Goal: Task Accomplishment & Management: Use online tool/utility

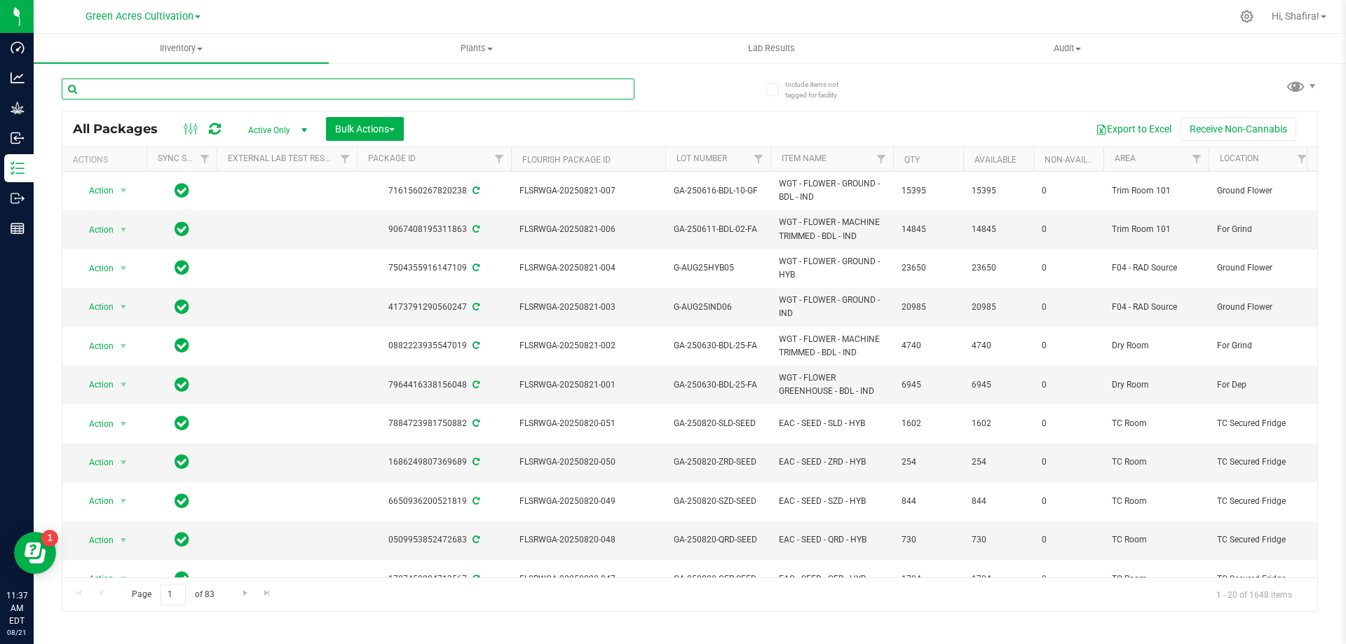
click at [254, 86] on input "text" at bounding box center [348, 89] width 573 height 21
paste input "FLSRWGA-20250821-006"
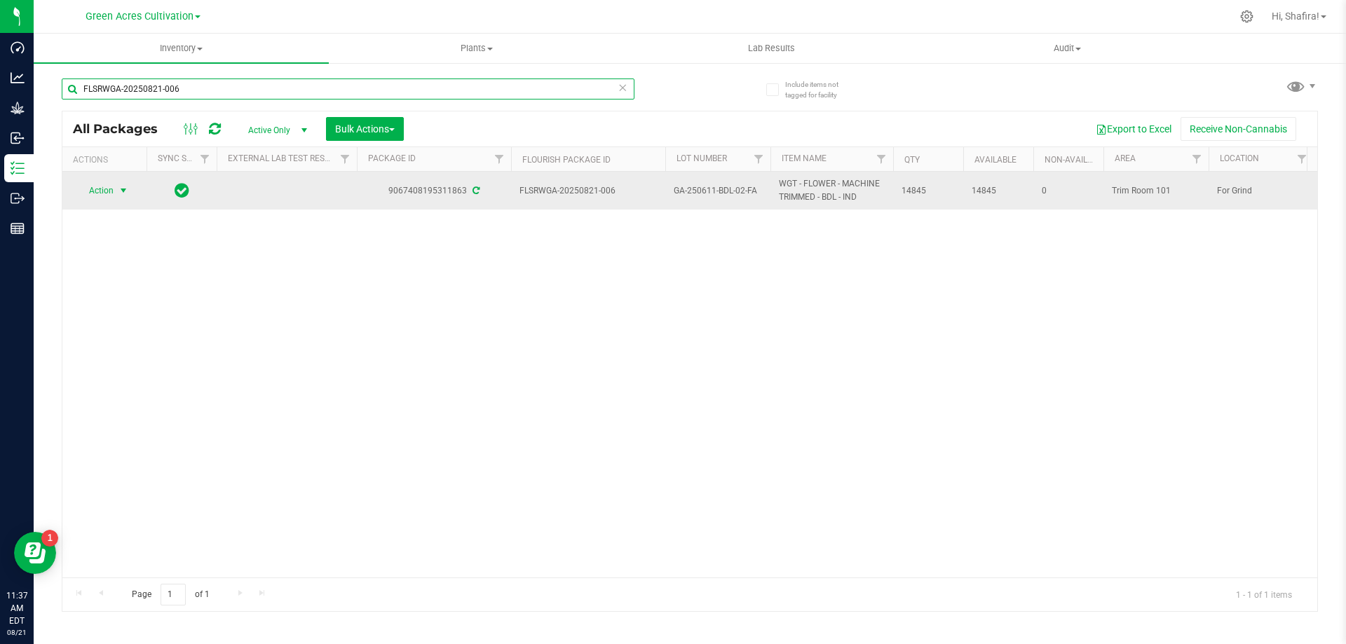
type input "FLSRWGA-20250821-006"
click at [102, 189] on span "Action" at bounding box center [95, 191] width 38 height 20
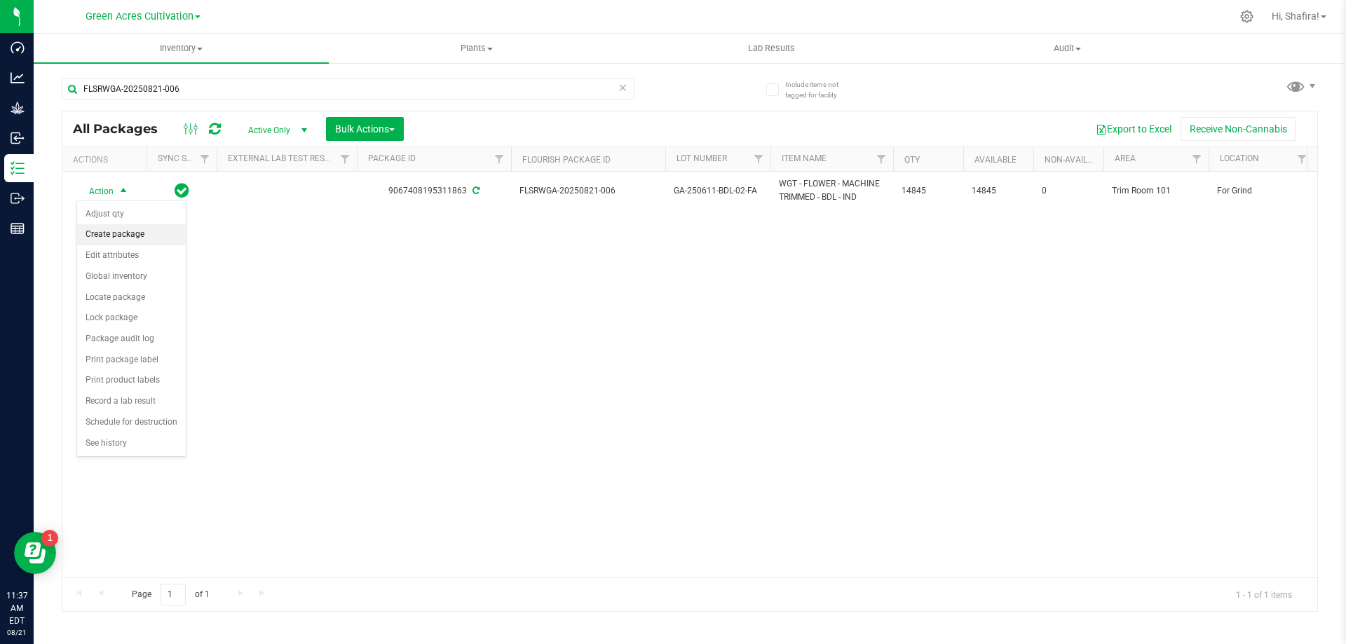
click at [123, 240] on li "Create package" at bounding box center [131, 234] width 109 height 21
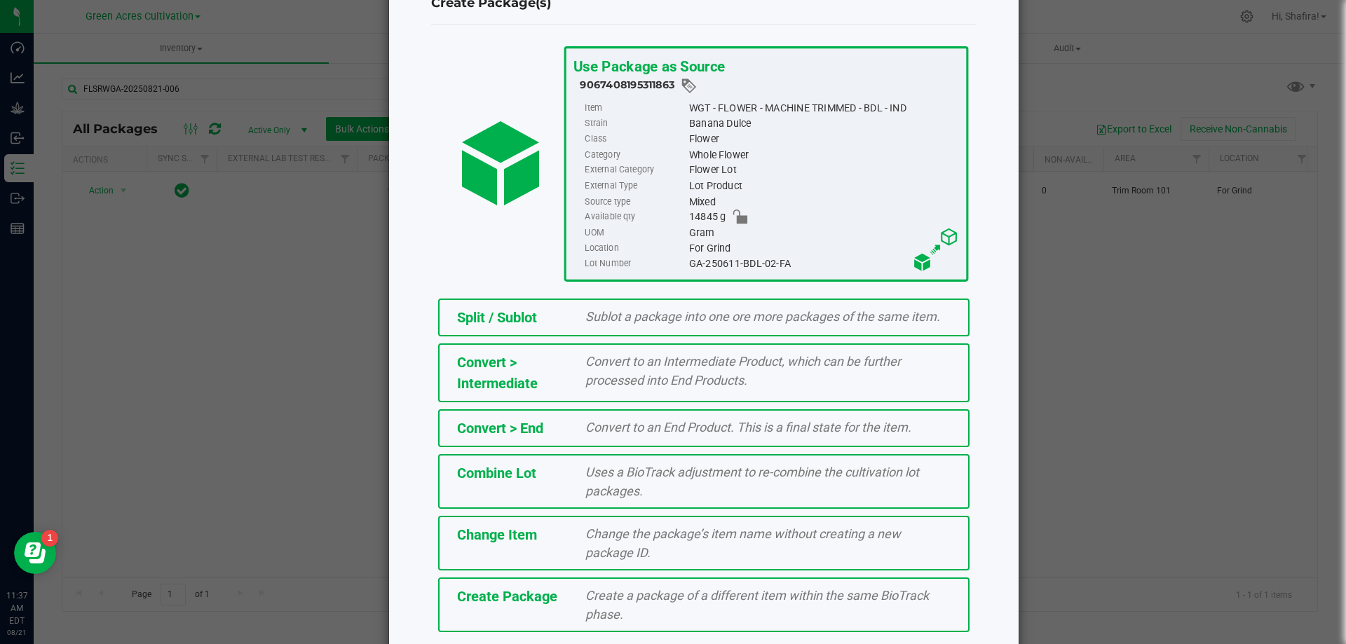
scroll to position [101, 0]
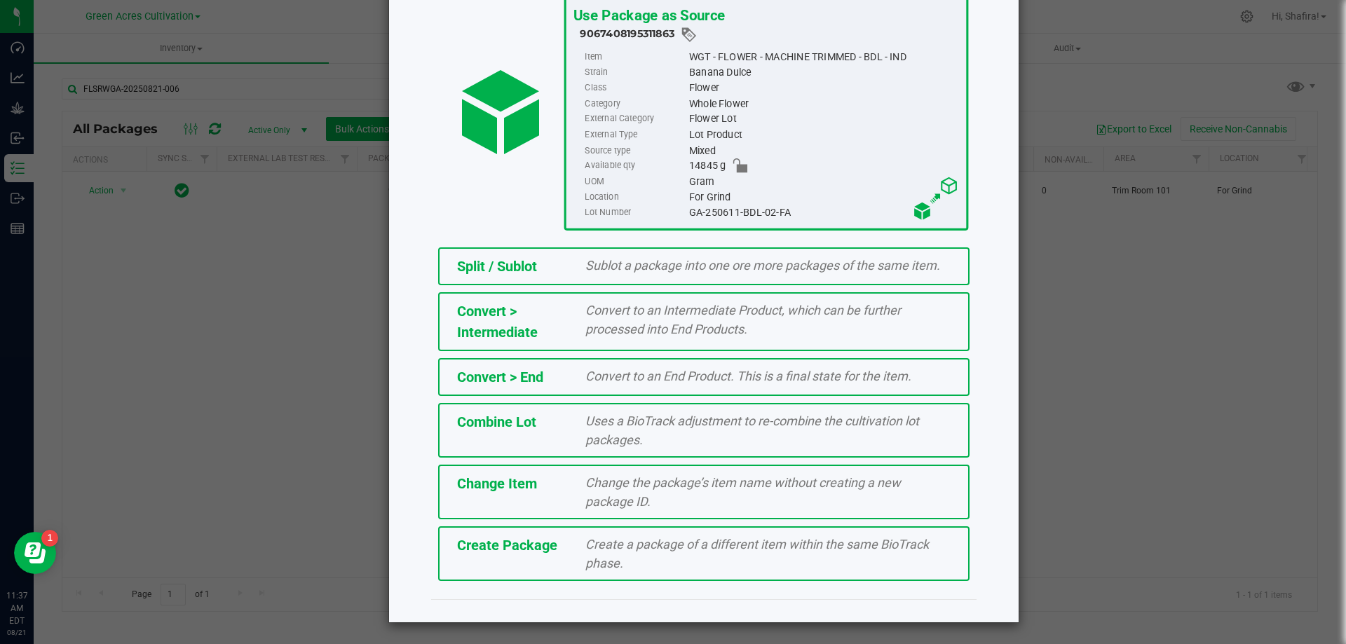
click at [618, 548] on span "Create a package of a different item within the same BioTrack phase." at bounding box center [757, 554] width 344 height 34
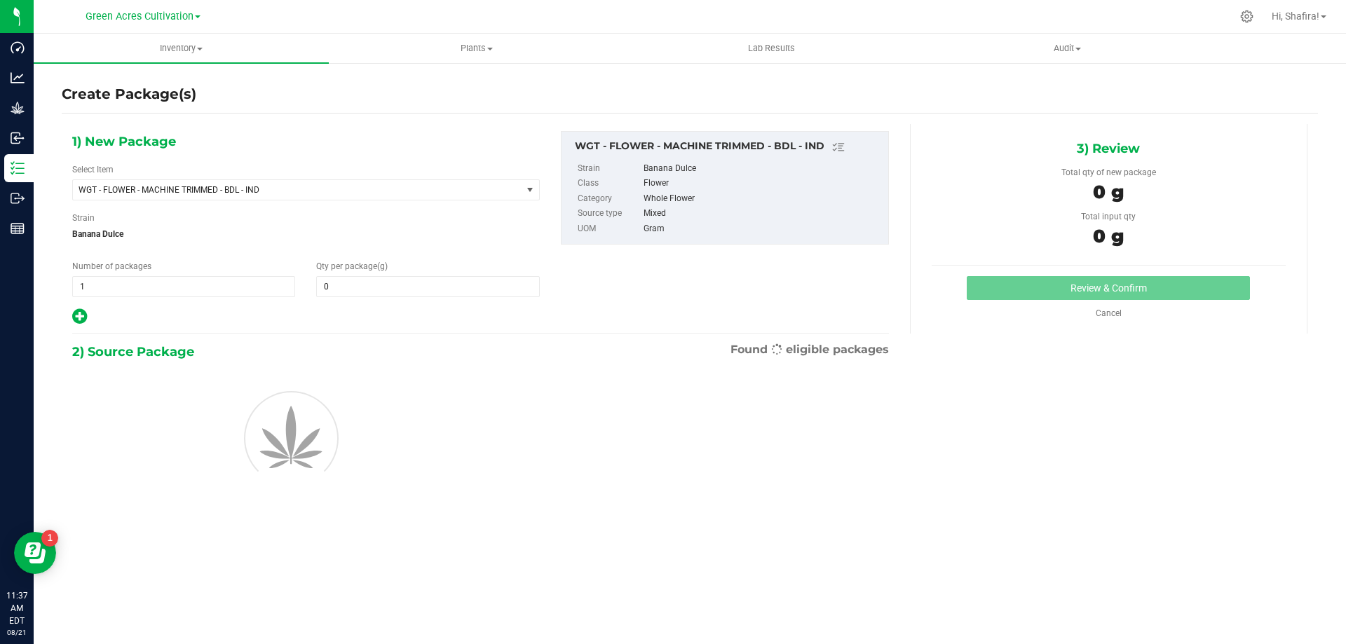
type input "0.0000"
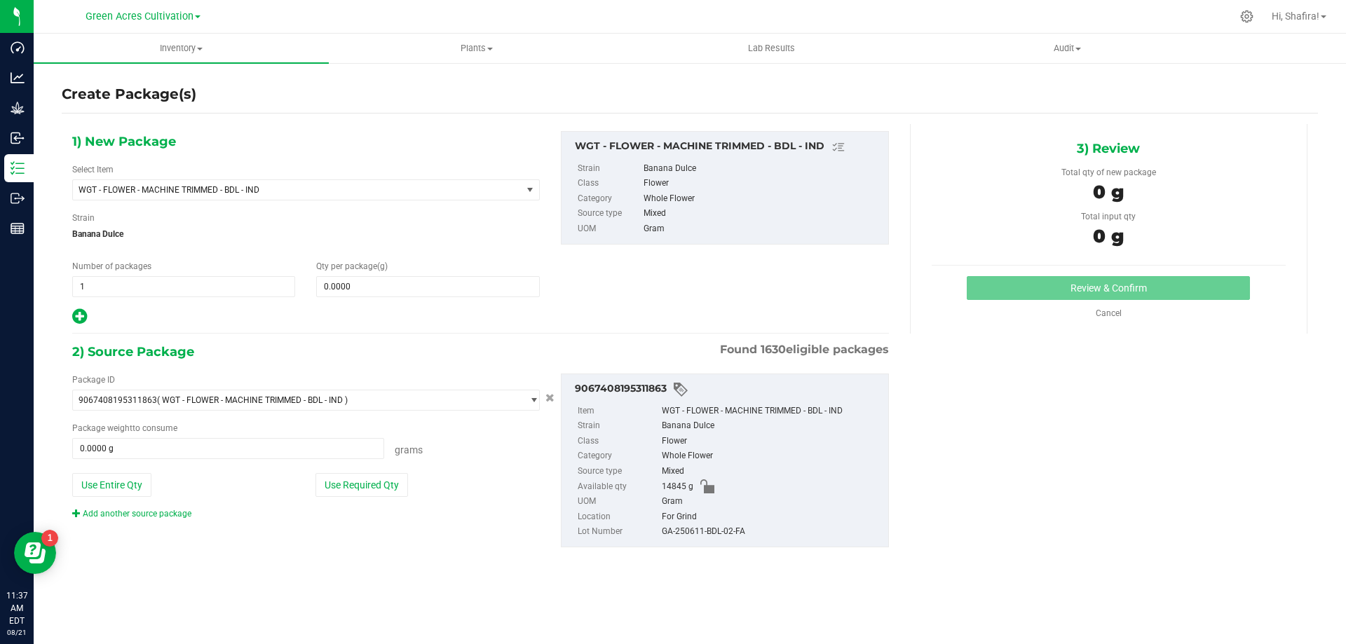
drag, startPoint x: 1061, startPoint y: 503, endPoint x: 990, endPoint y: 456, distance: 85.9
click at [1061, 503] on div "1) New Package Select Item WGT - FLOWER - MACHINE TRIMMED - BDL - IND 007UP - F…" at bounding box center [690, 350] width 1256 height 453
click at [285, 196] on span "WGT - FLOWER - MACHINE TRIMMED - BDL - IND" at bounding box center [297, 190] width 449 height 20
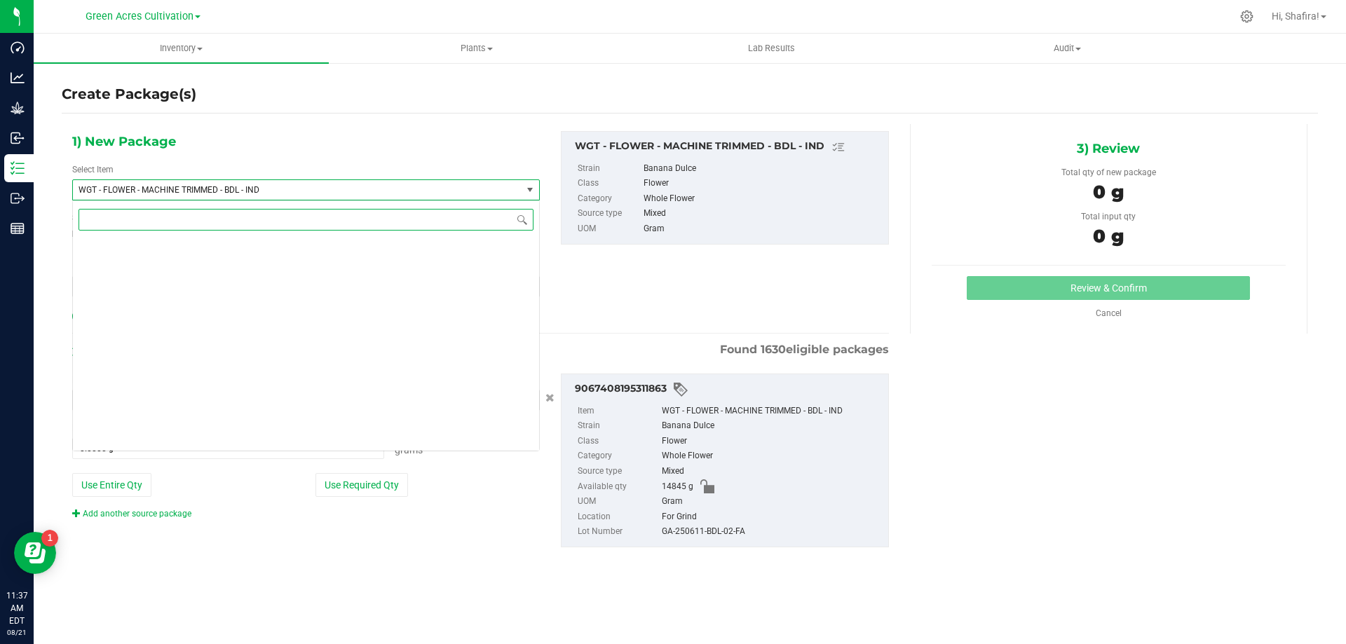
scroll to position [281287, 0]
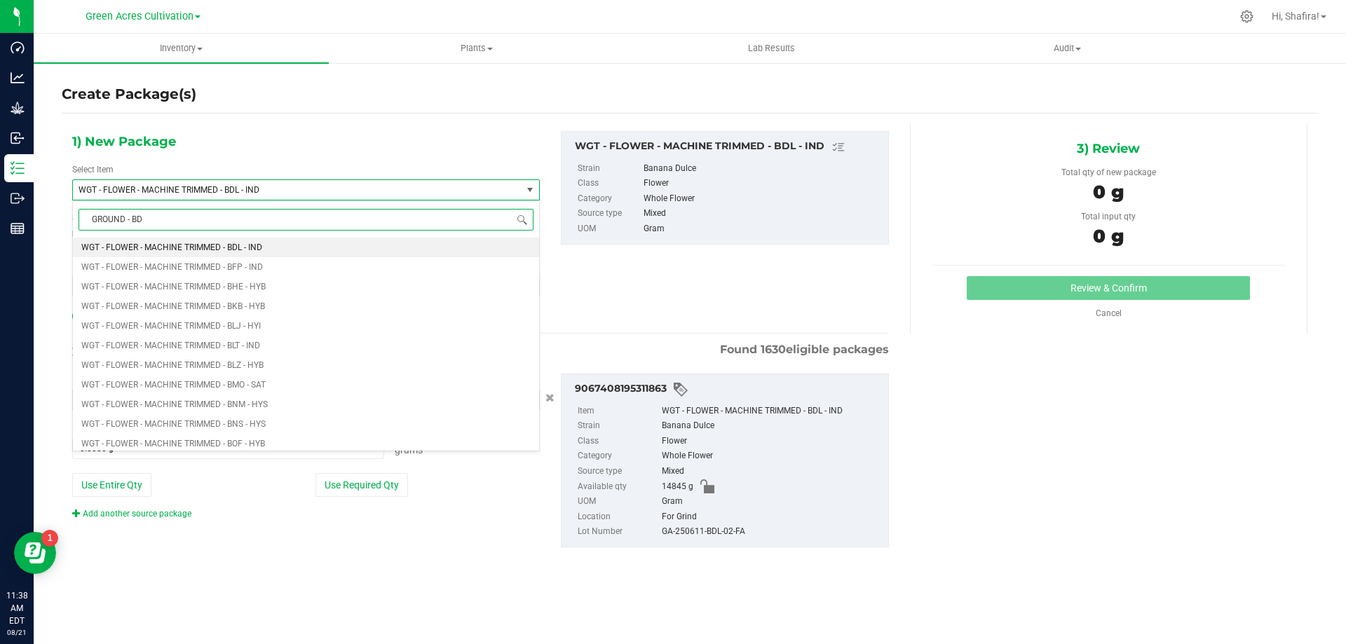
type input "GROUND - BDL"
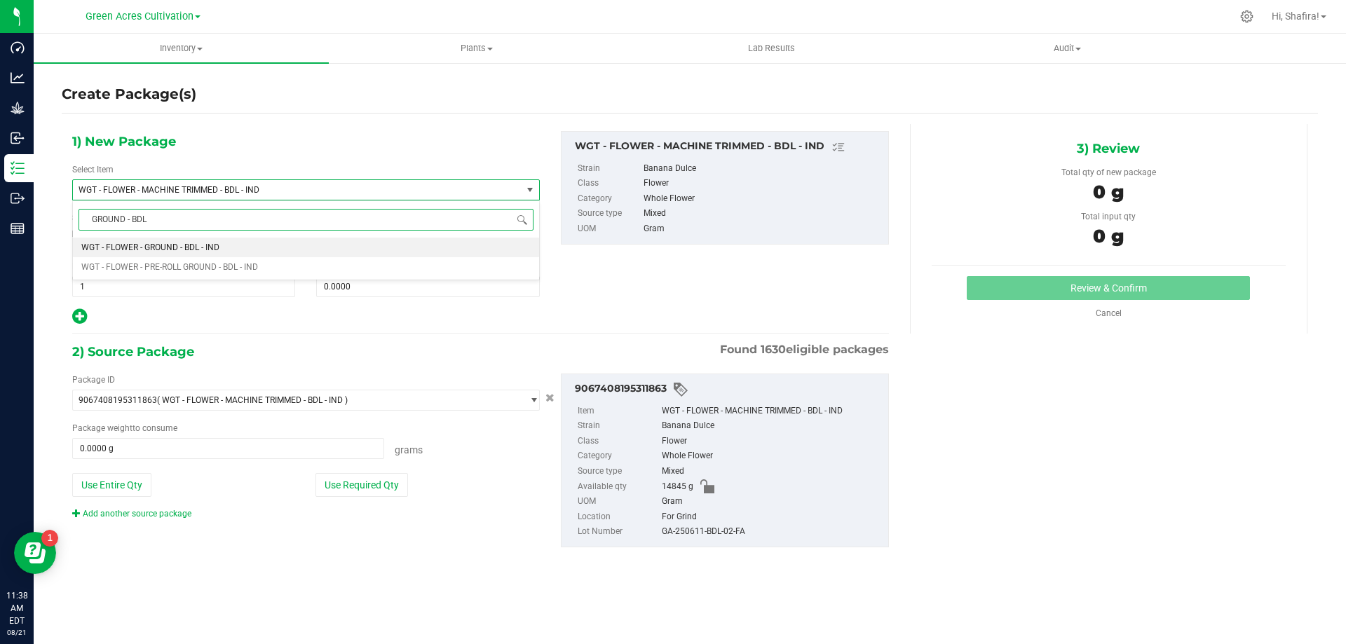
scroll to position [0, 0]
click at [475, 251] on li "WGT - FLOWER - GROUND - BDL - IND" at bounding box center [306, 248] width 466 height 20
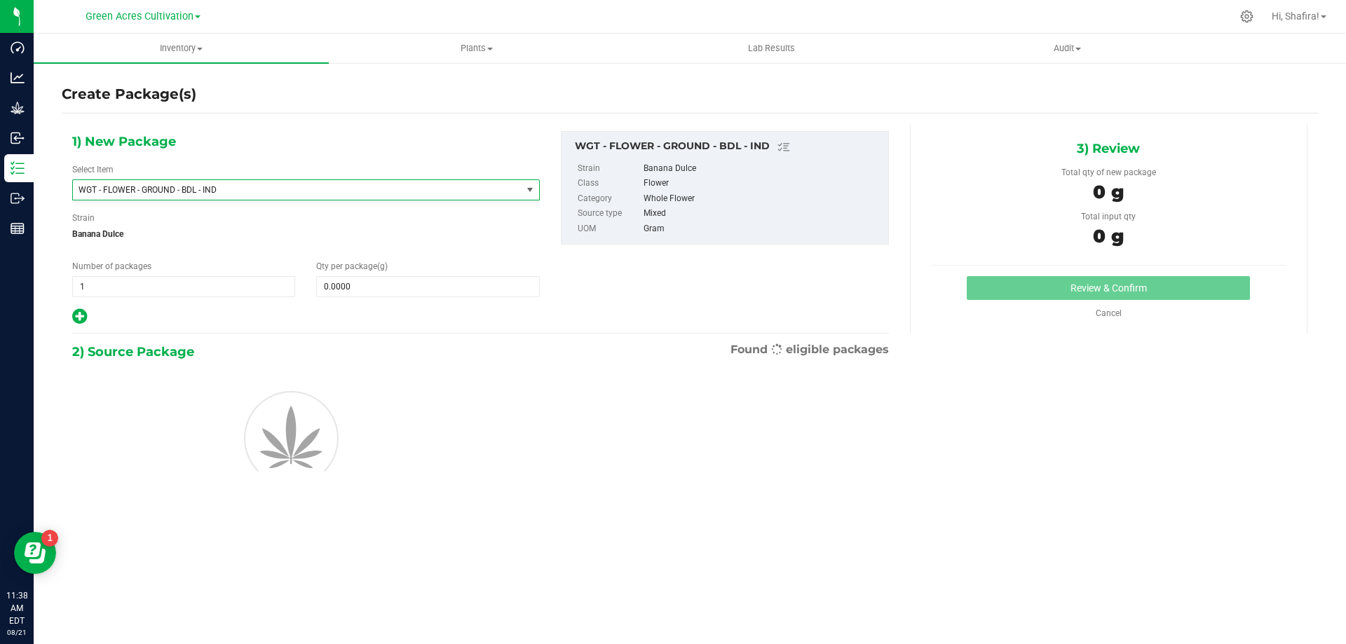
type input "0.0000"
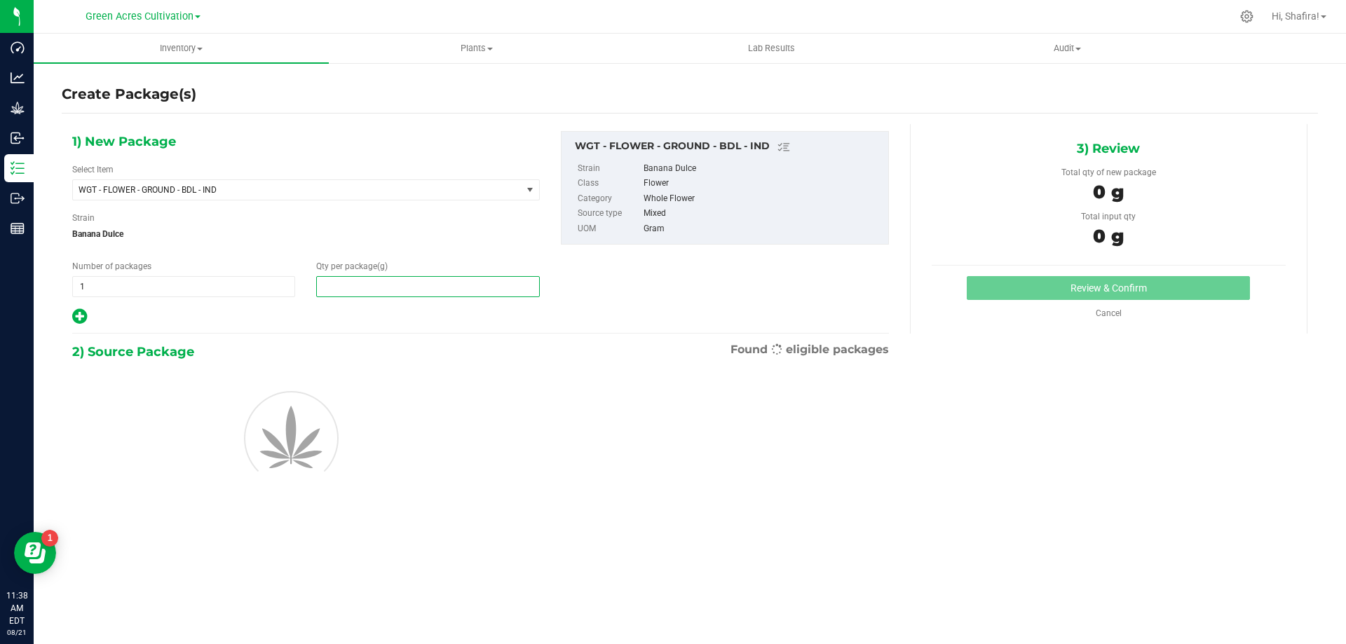
click at [468, 285] on span at bounding box center [427, 286] width 223 height 21
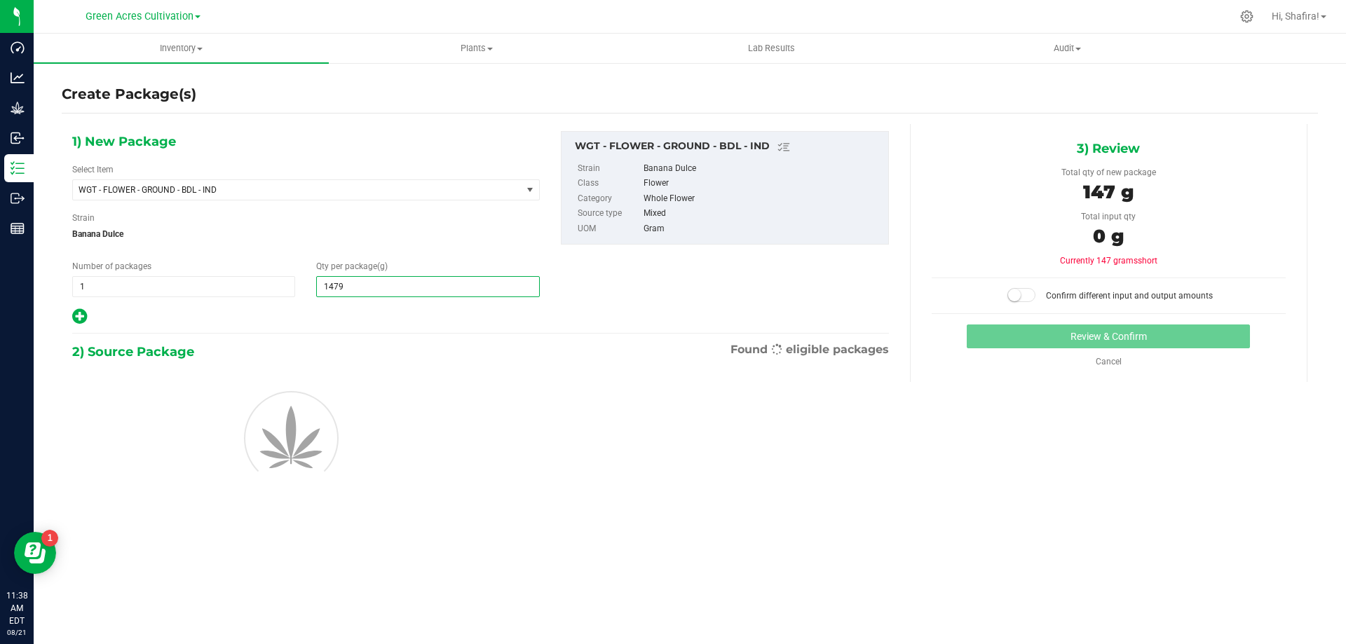
type input "14790"
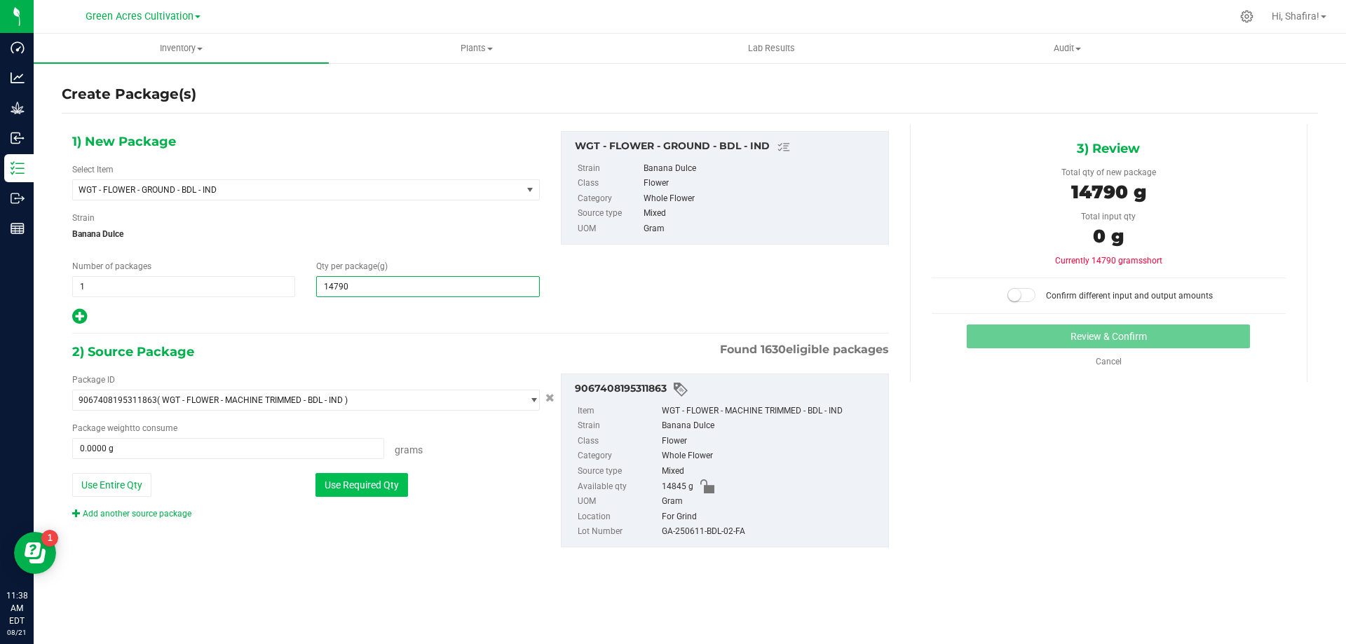
type input "14,790.0000"
click at [375, 487] on button "Use Required Qty" at bounding box center [361, 485] width 93 height 24
type input "14790.0000 g"
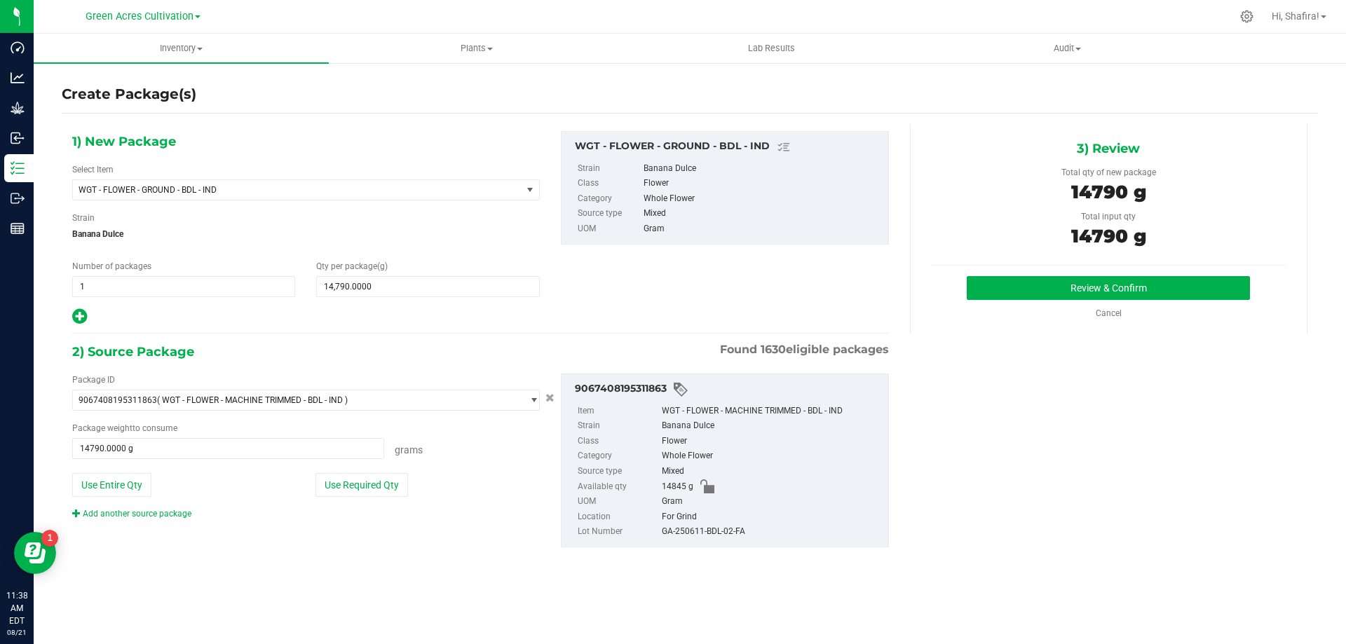
click at [727, 526] on div "GA-250611-BDL-02-FA" at bounding box center [771, 531] width 219 height 15
click at [727, 531] on div "GA-250611-BDL-02-FA" at bounding box center [771, 531] width 219 height 15
click at [728, 531] on div "GA-250611-BDL-02-FA" at bounding box center [771, 531] width 219 height 15
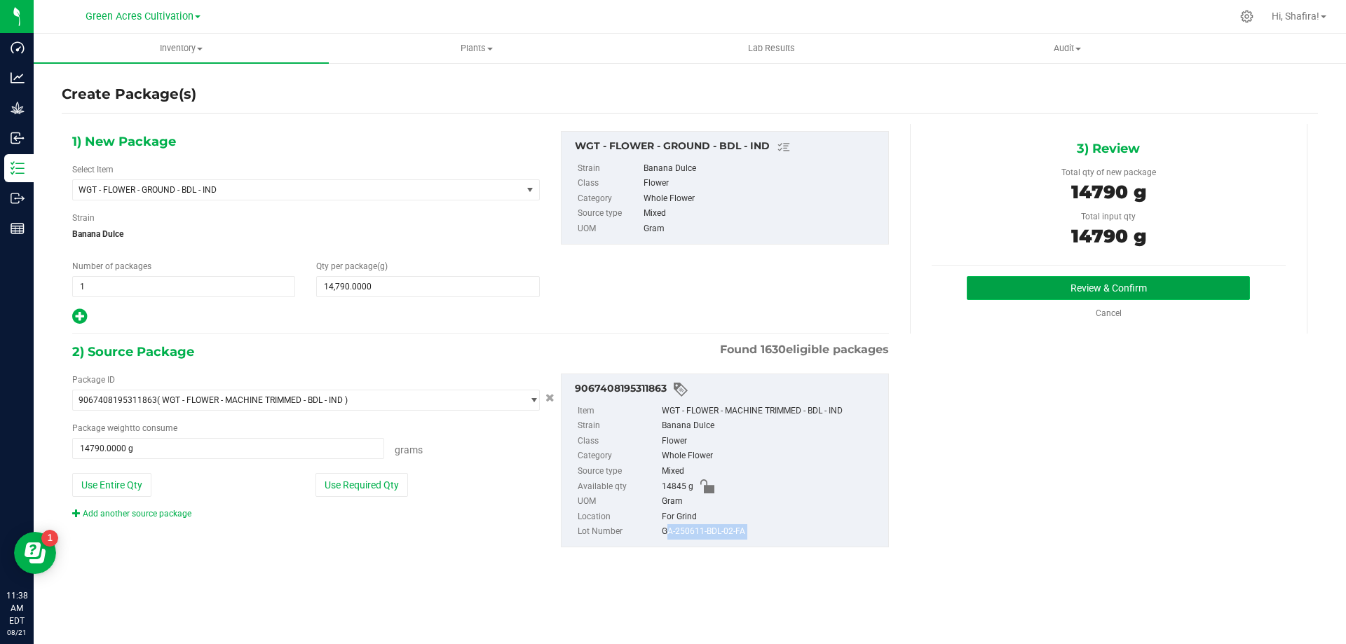
click at [1082, 292] on button "Review & Confirm" at bounding box center [1108, 288] width 283 height 24
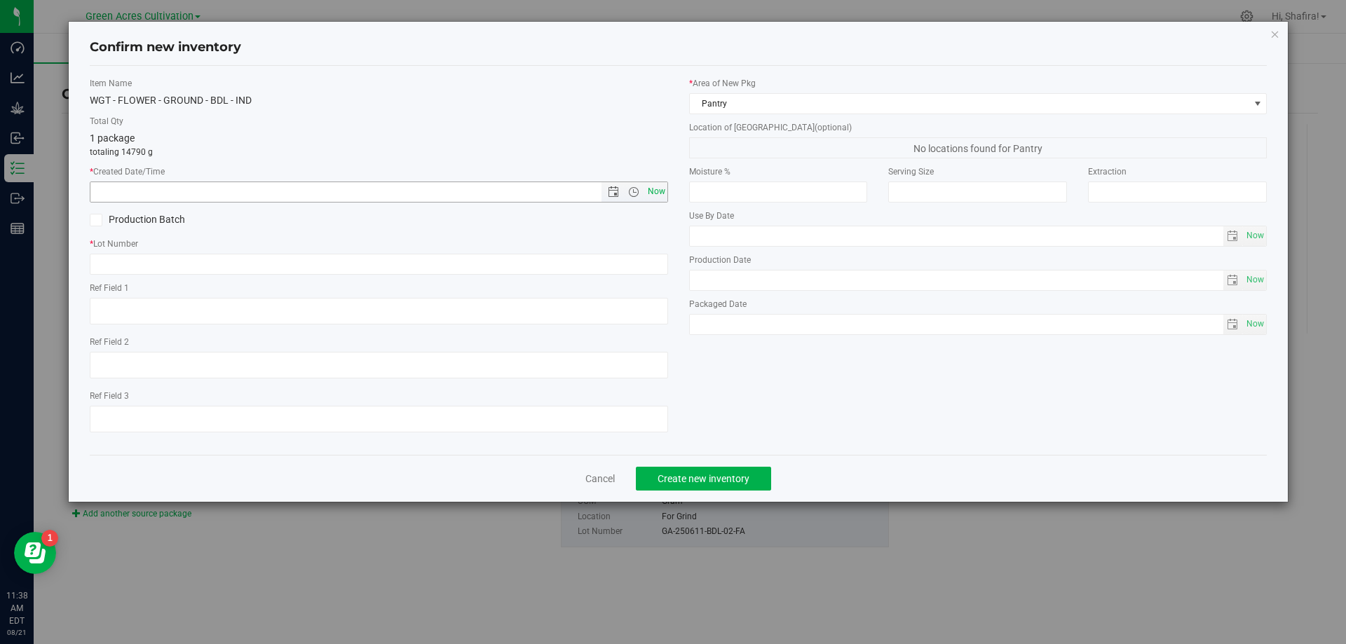
click at [652, 193] on span "Now" at bounding box center [656, 192] width 24 height 20
type input "[DATE] 11:38 AM"
paste input "GA-250611-BDL-02-FA"
type input "GA-250611-BDL-02-GF"
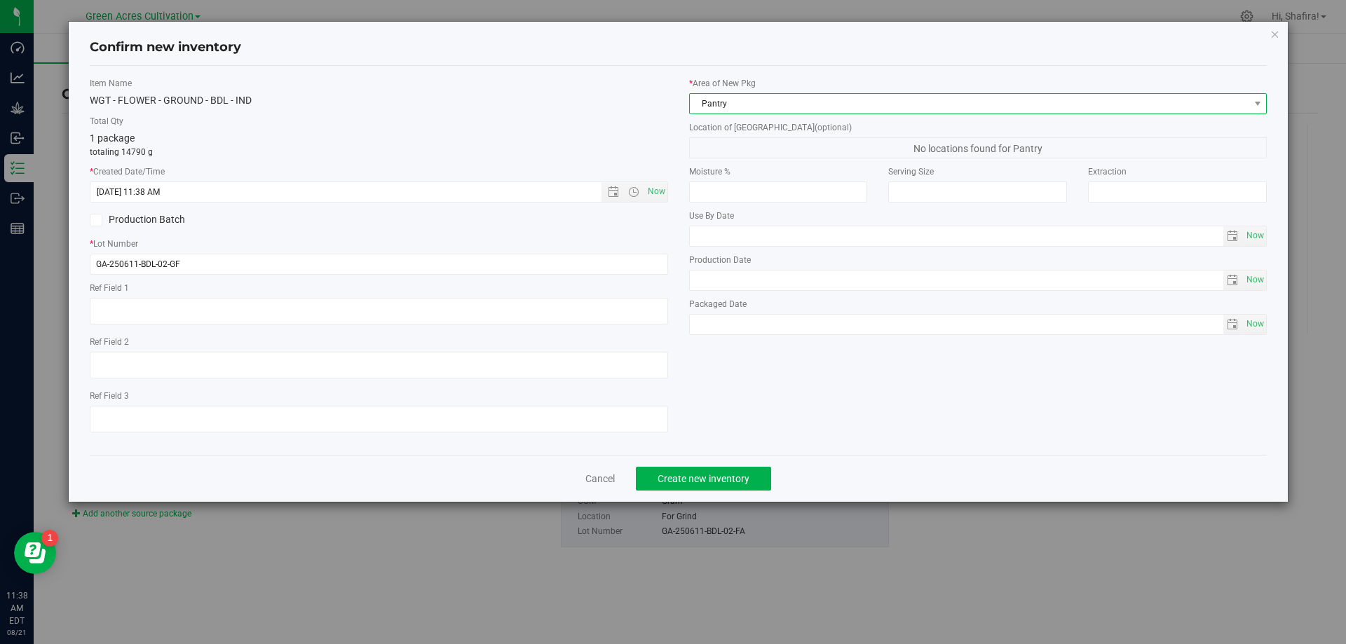
click at [892, 107] on span "Pantry" at bounding box center [969, 104] width 559 height 20
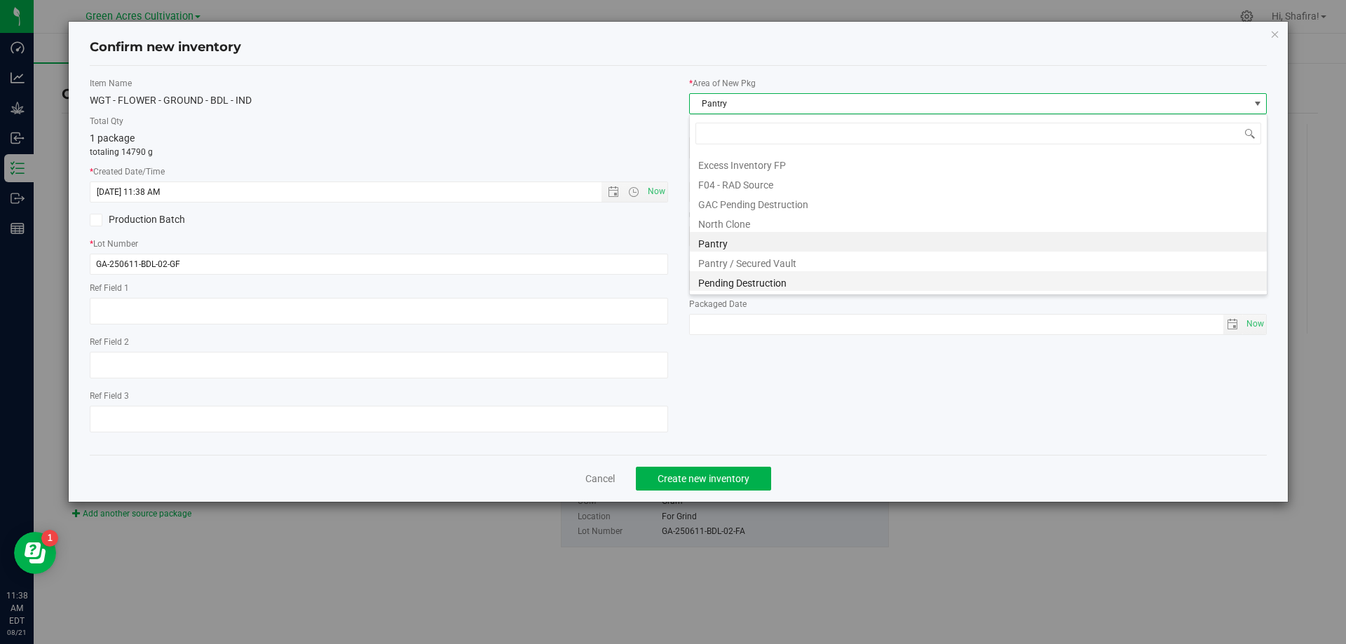
scroll to position [193, 0]
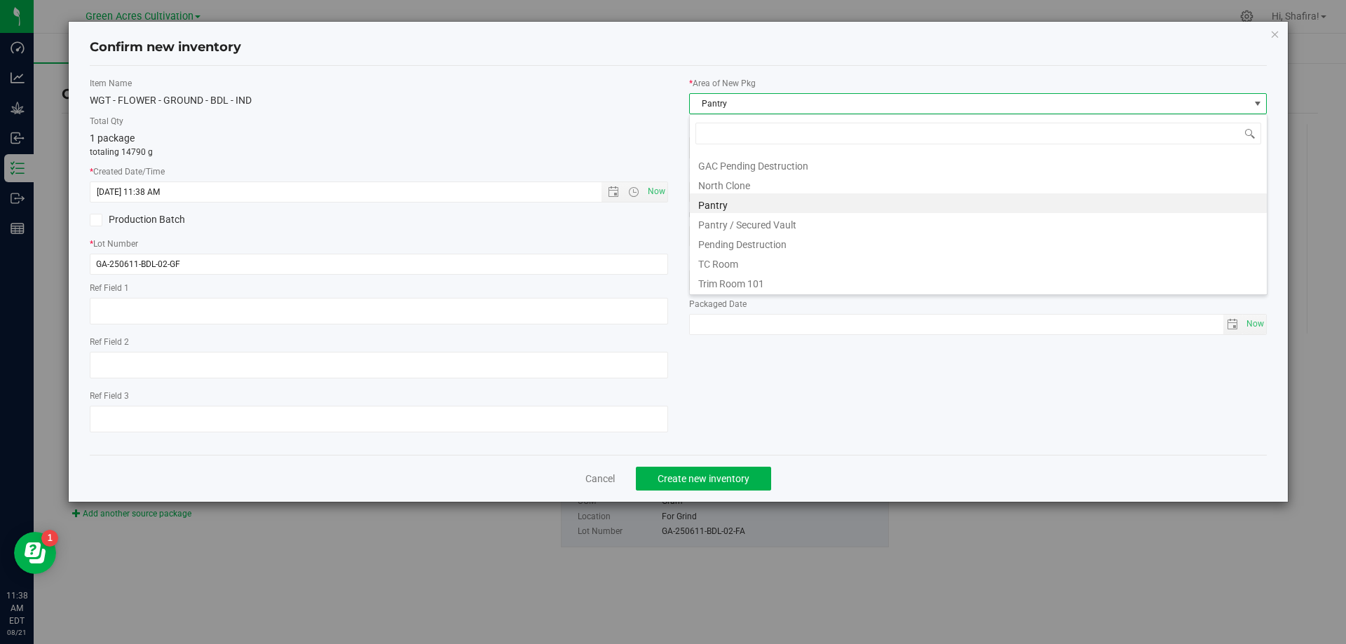
drag, startPoint x: 795, startPoint y: 280, endPoint x: 785, endPoint y: 167, distance: 114.0
click at [795, 273] on li "Trim Room 101" at bounding box center [978, 282] width 577 height 20
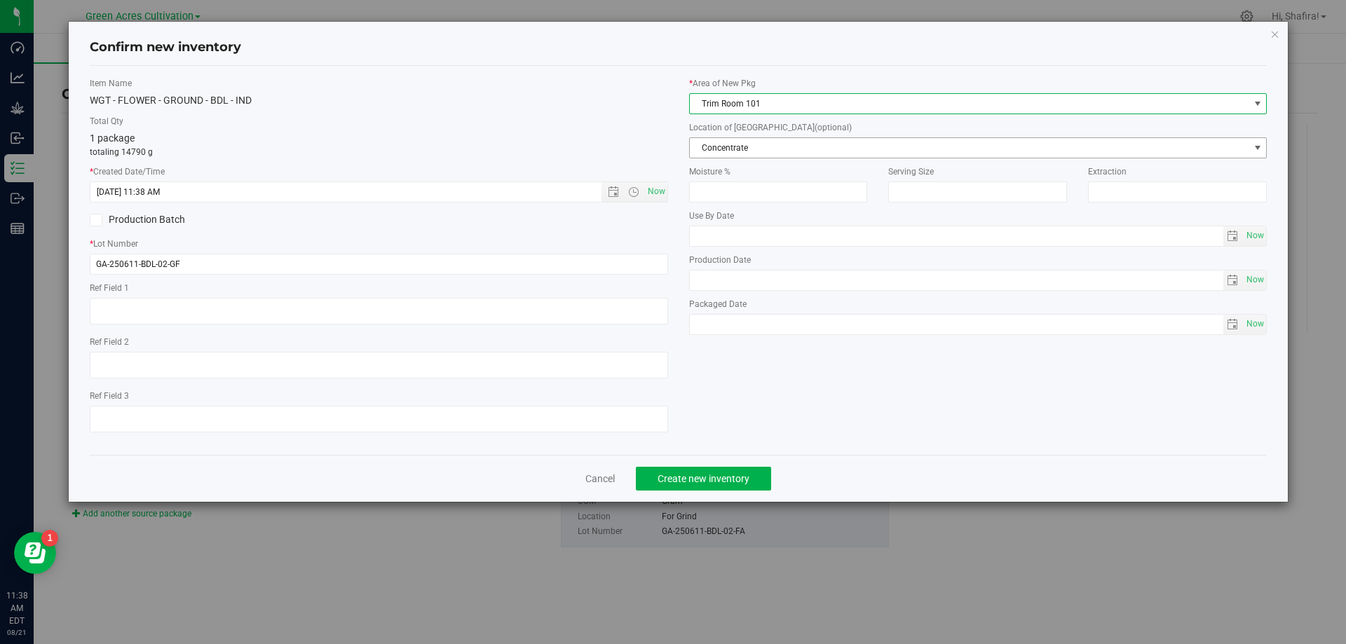
click at [782, 143] on span "Concentrate" at bounding box center [969, 148] width 559 height 20
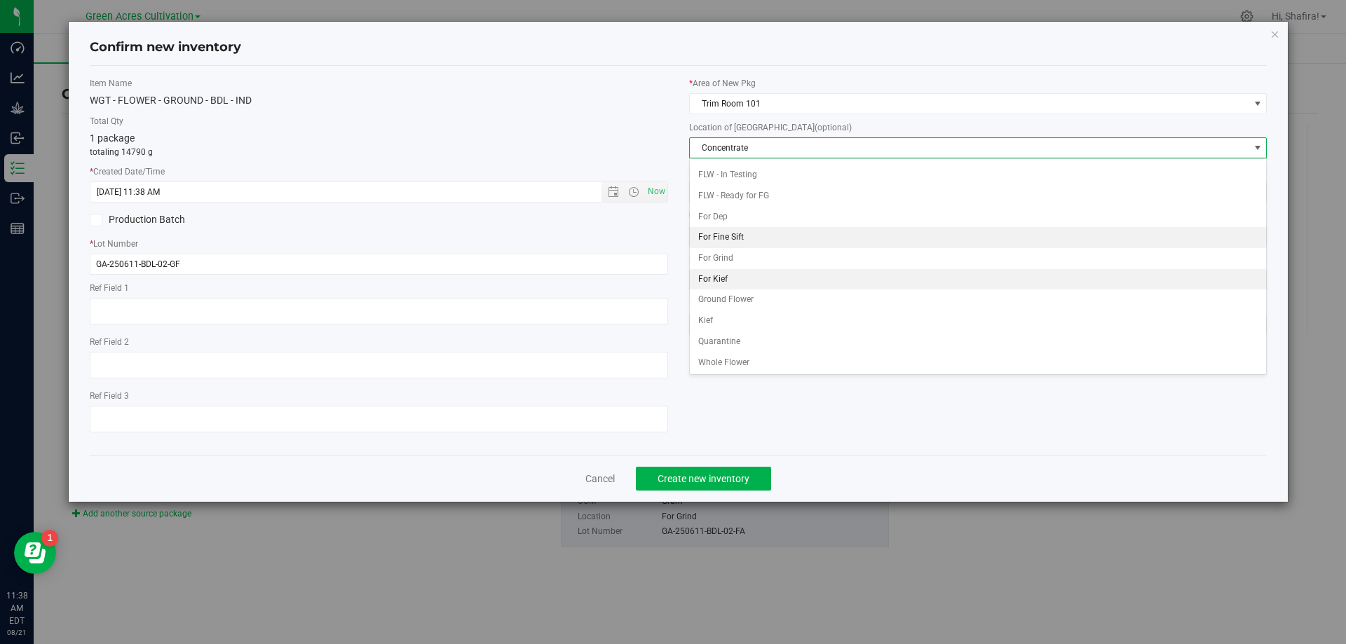
scroll to position [144, 0]
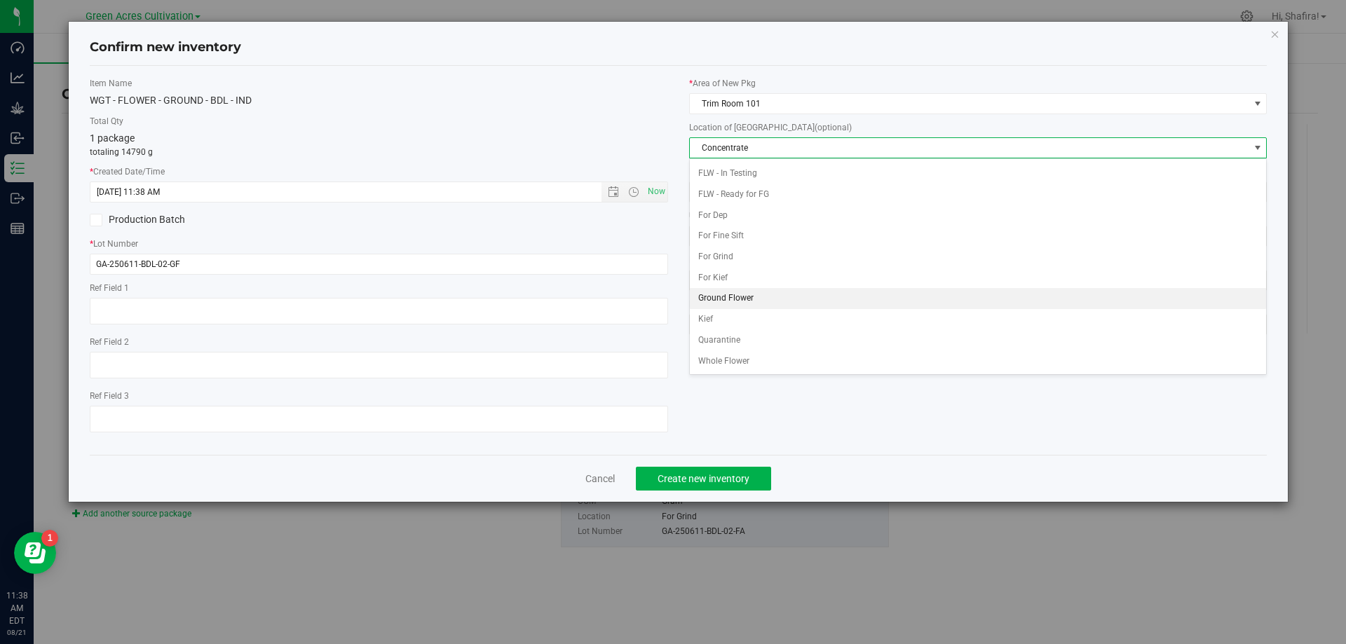
click at [745, 300] on li "Ground Flower" at bounding box center [978, 298] width 577 height 21
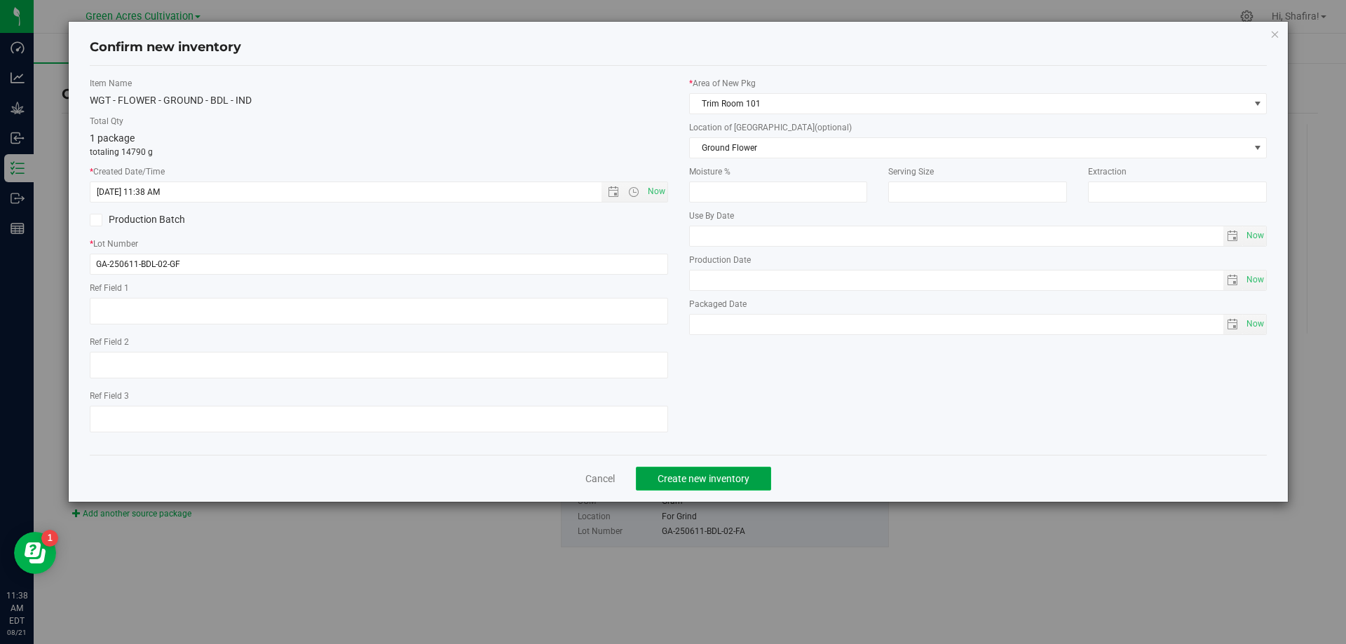
click at [739, 479] on span "Create new inventory" at bounding box center [704, 478] width 92 height 11
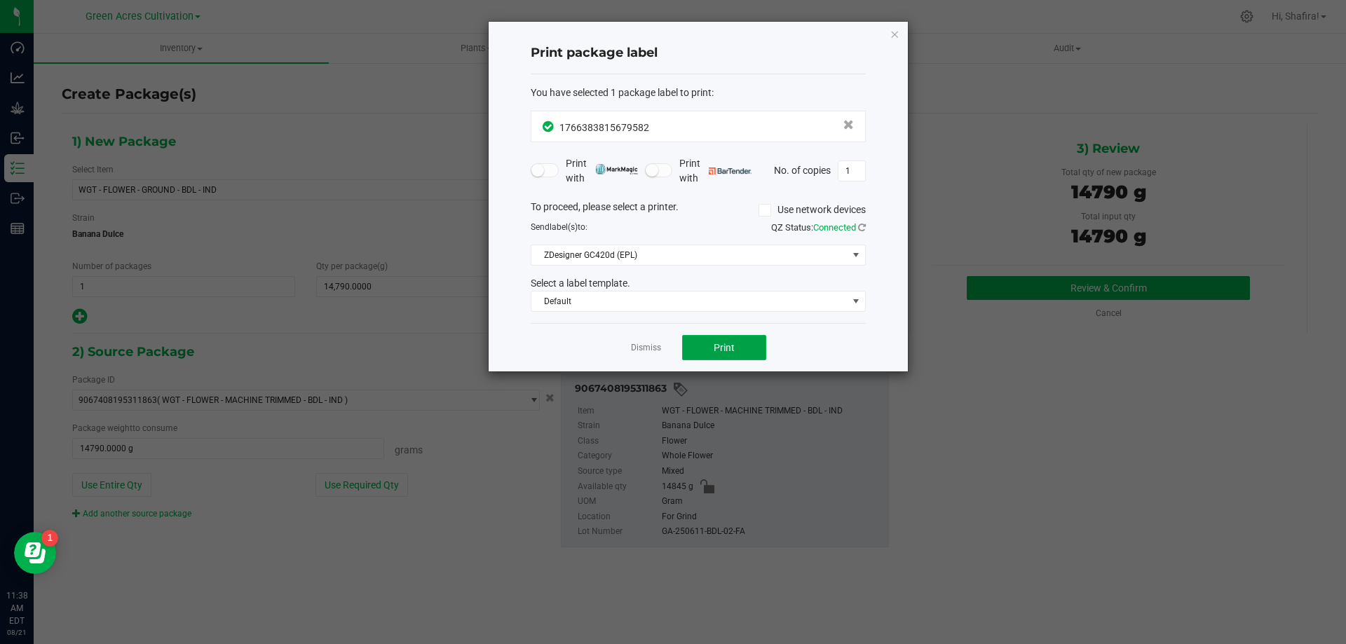
click at [736, 349] on button "Print" at bounding box center [724, 347] width 84 height 25
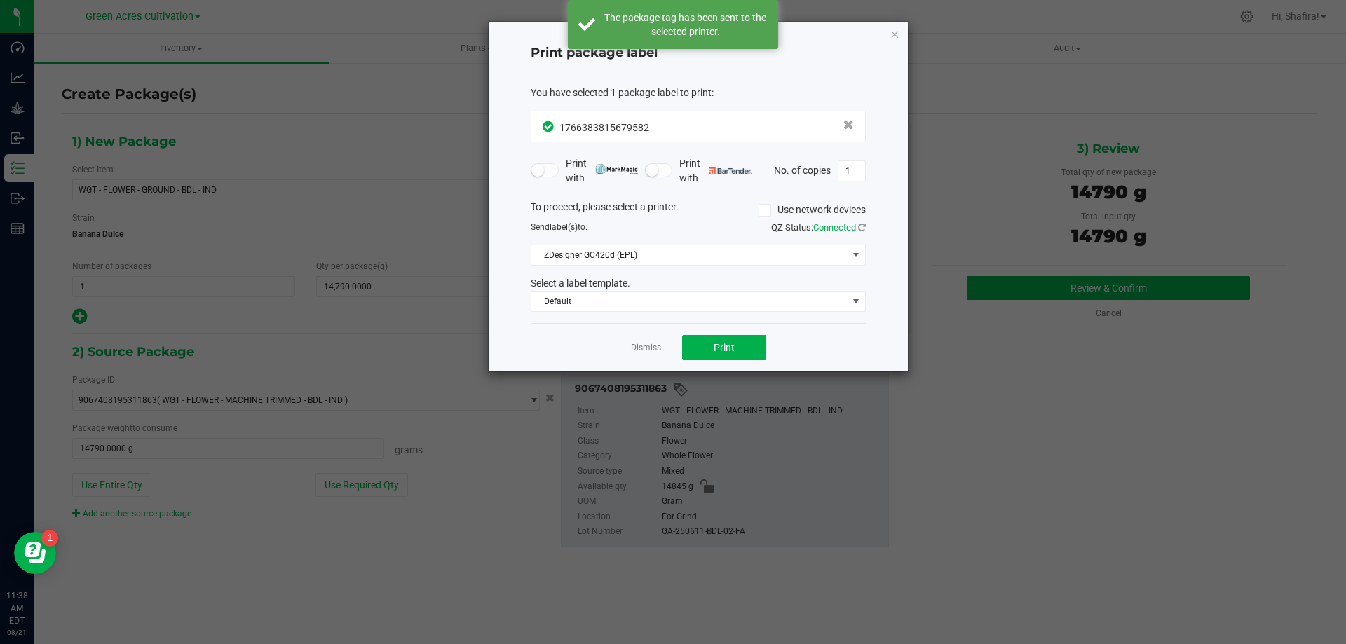
click at [655, 341] on app-cancel-button "Dismiss" at bounding box center [646, 348] width 30 height 15
click at [654, 343] on link "Dismiss" at bounding box center [646, 348] width 30 height 12
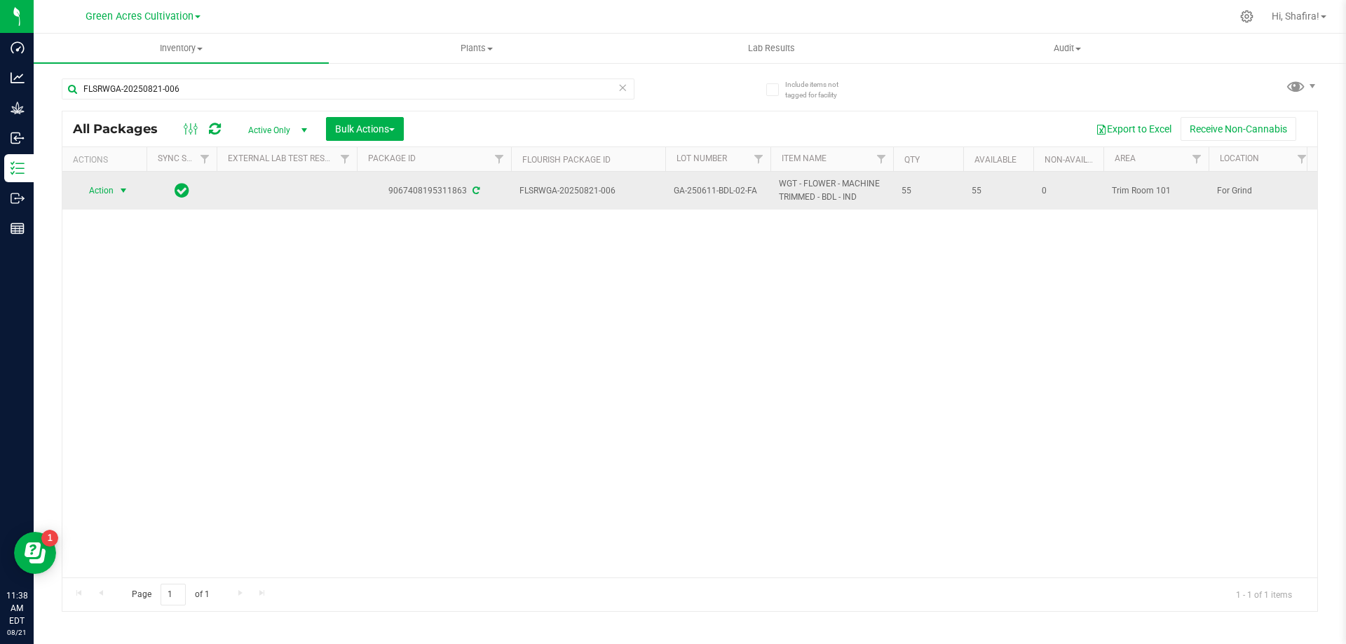
click at [118, 193] on span "select" at bounding box center [123, 190] width 11 height 11
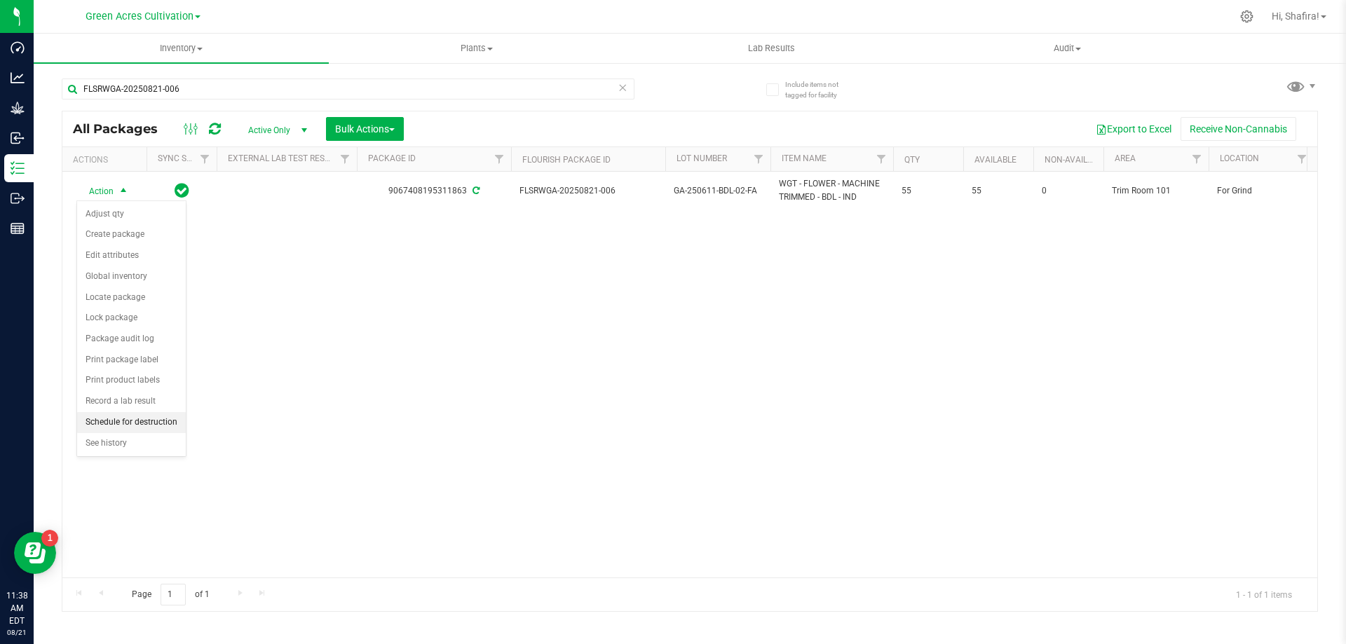
click at [130, 416] on li "Schedule for destruction" at bounding box center [131, 422] width 109 height 21
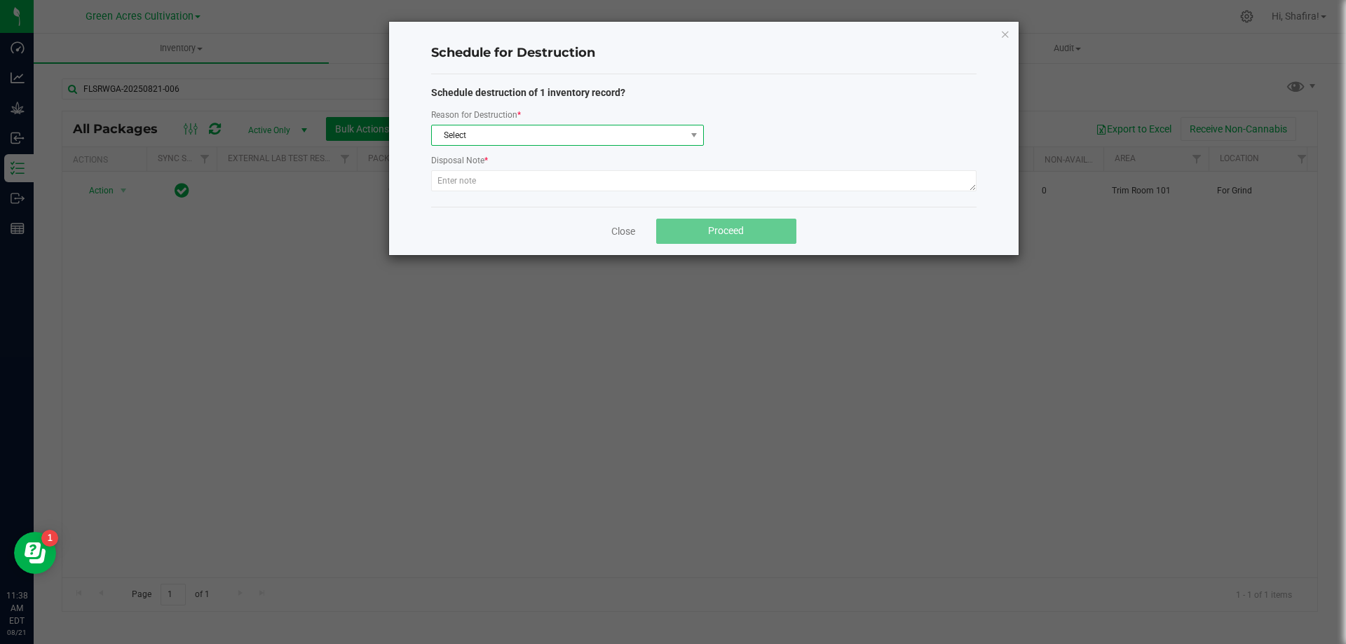
click at [601, 142] on span "Select" at bounding box center [559, 135] width 254 height 20
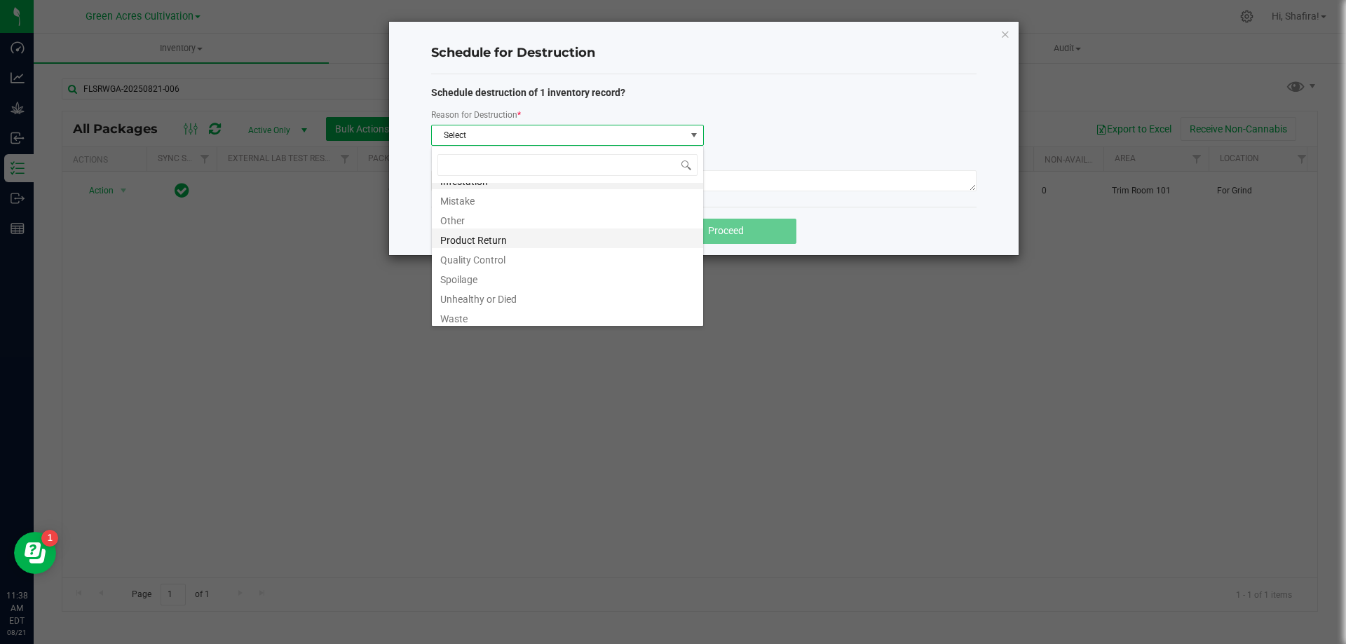
scroll to position [17, 0]
click at [536, 311] on li "Waste" at bounding box center [567, 314] width 271 height 20
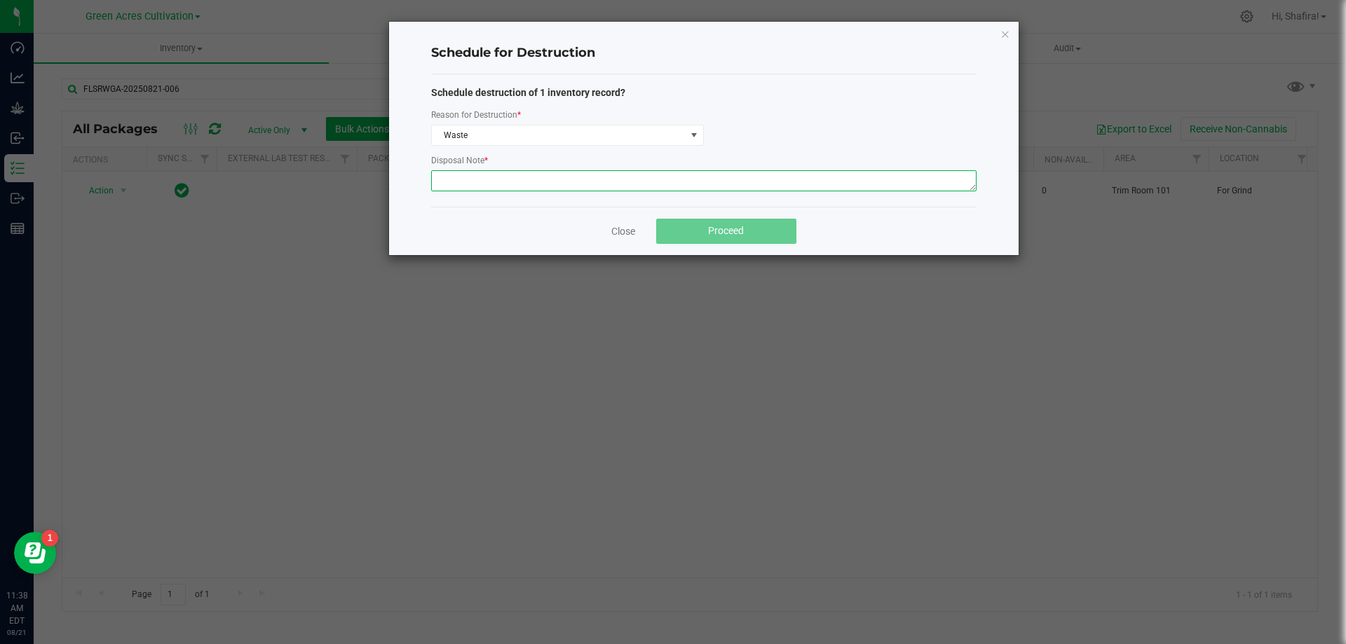
click at [545, 171] on textarea at bounding box center [703, 180] width 545 height 21
type textarea "POST GRINDER WASTE"
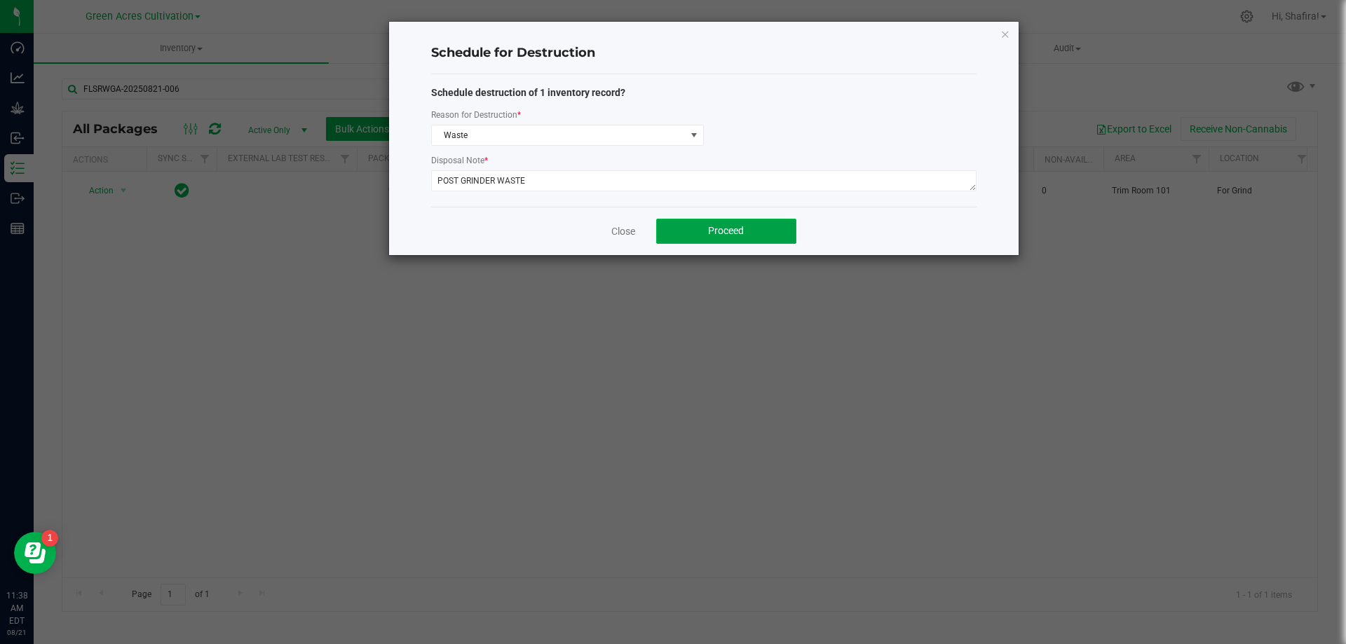
click at [684, 224] on button "Proceed" at bounding box center [726, 231] width 140 height 25
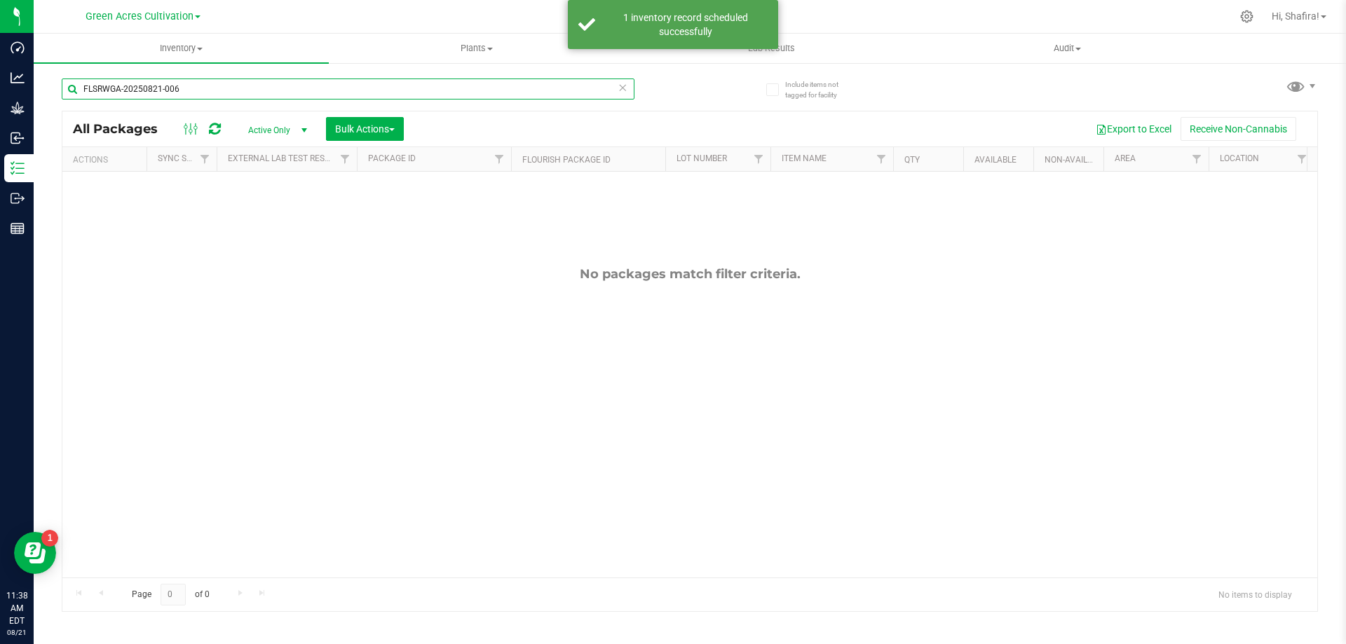
click at [245, 93] on input "FLSRWGA-20250821-006" at bounding box center [348, 89] width 573 height 21
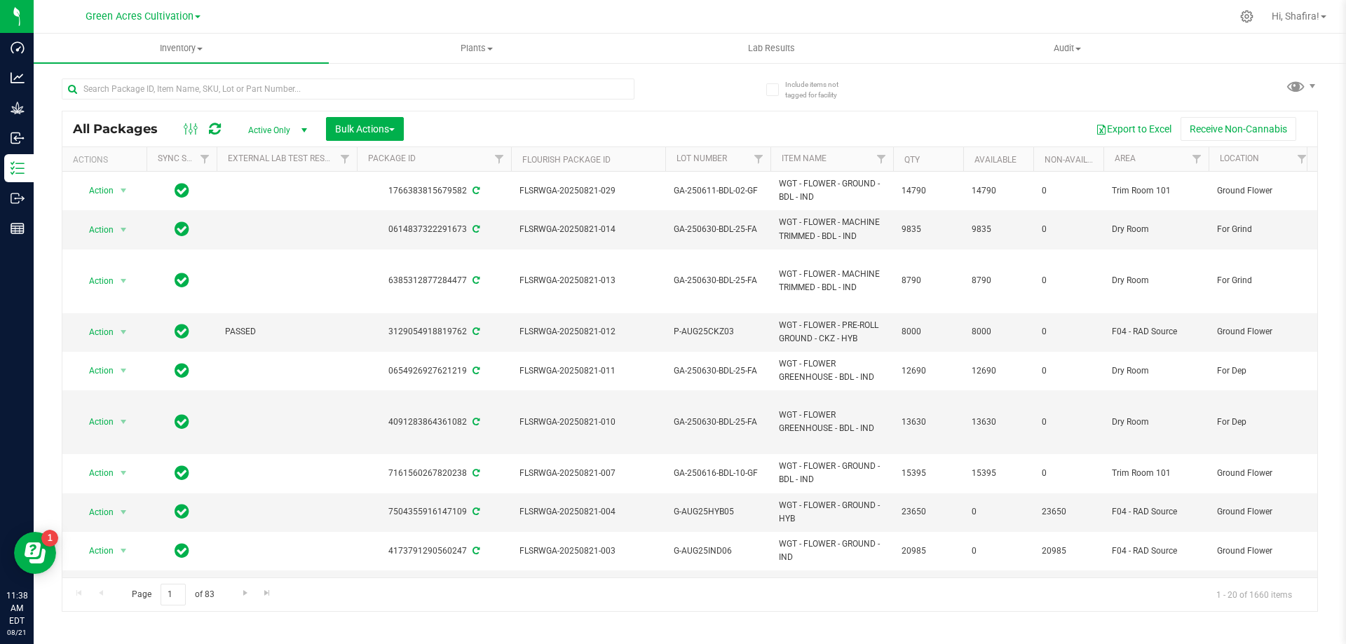
click at [982, 104] on div "All Packages Active Only Active Only Lab Samples Locked All External Internal B…" at bounding box center [690, 338] width 1256 height 547
click at [280, 88] on input "text" at bounding box center [348, 89] width 573 height 21
paste input "GA-250709-CKZ-26-FA"
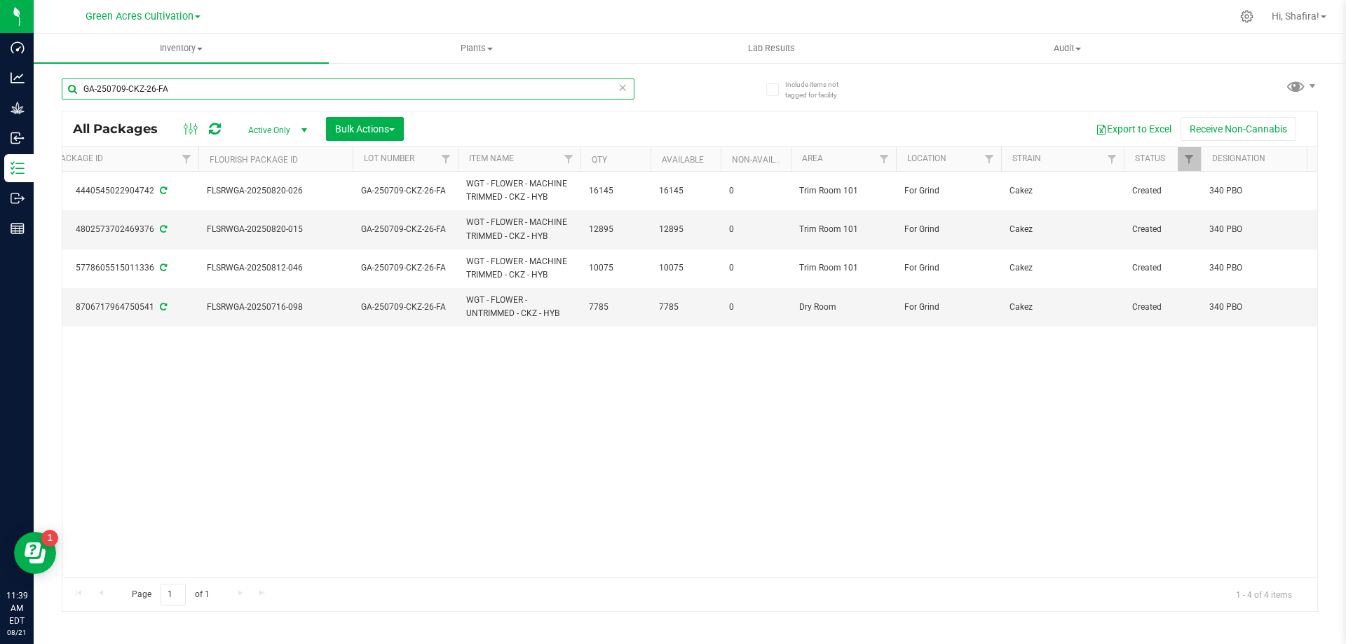
scroll to position [0, 355]
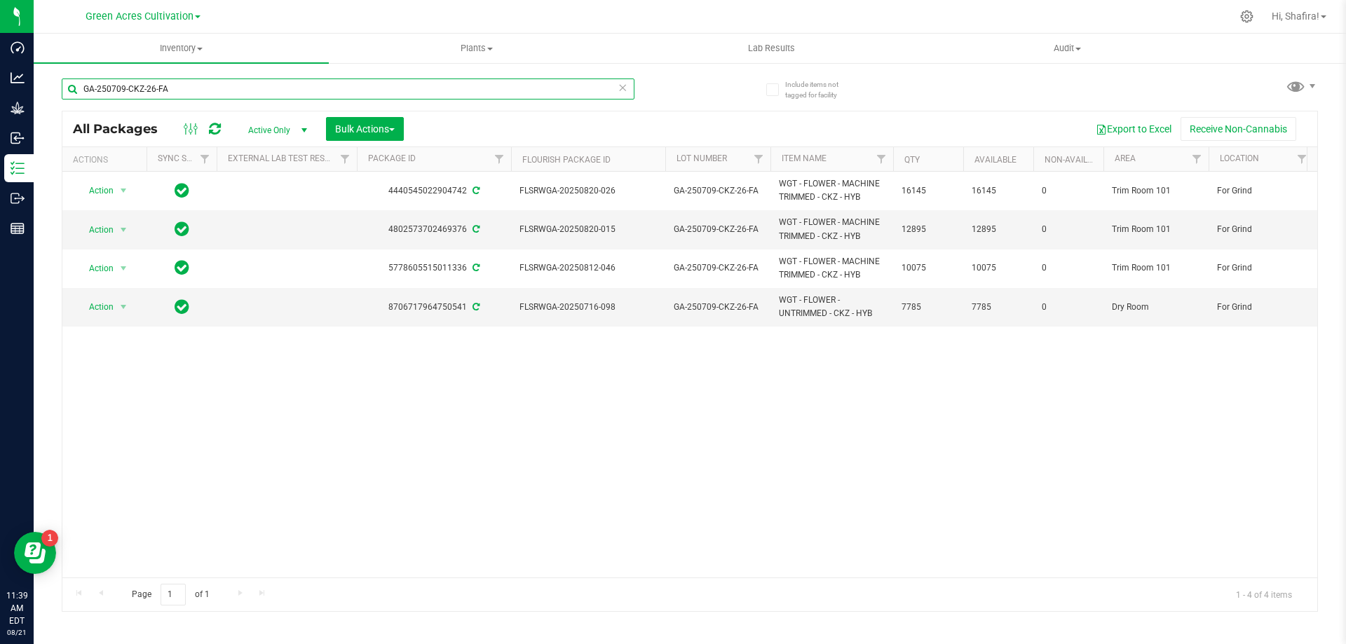
type input "GA-250709-CKZ-26-FA"
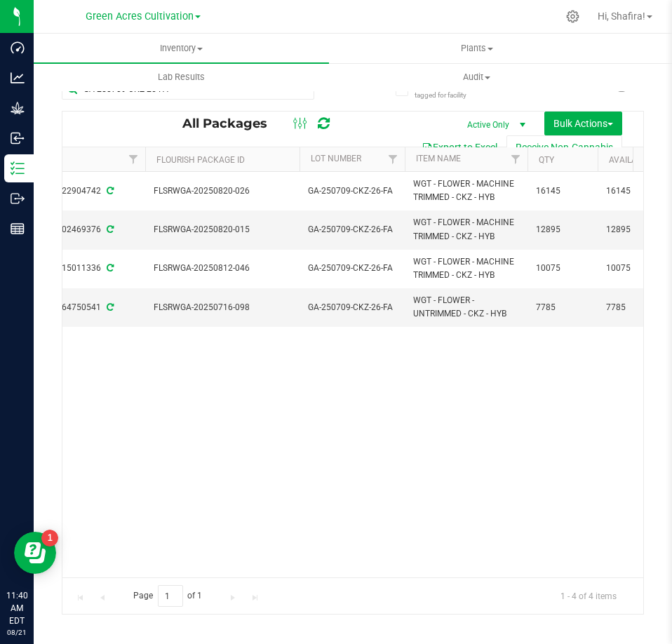
click at [451, 145] on button "Export to Excel" at bounding box center [459, 147] width 94 height 24
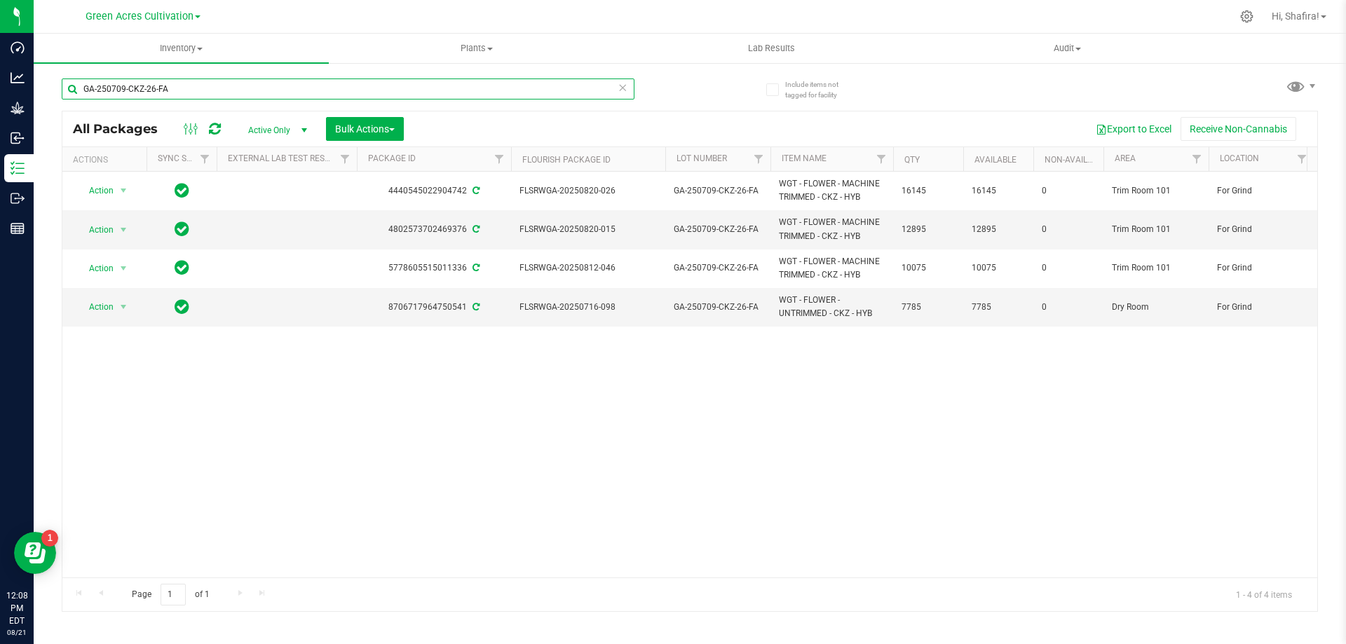
click at [271, 79] on input "GA-250709-CKZ-26-FA" at bounding box center [348, 89] width 573 height 21
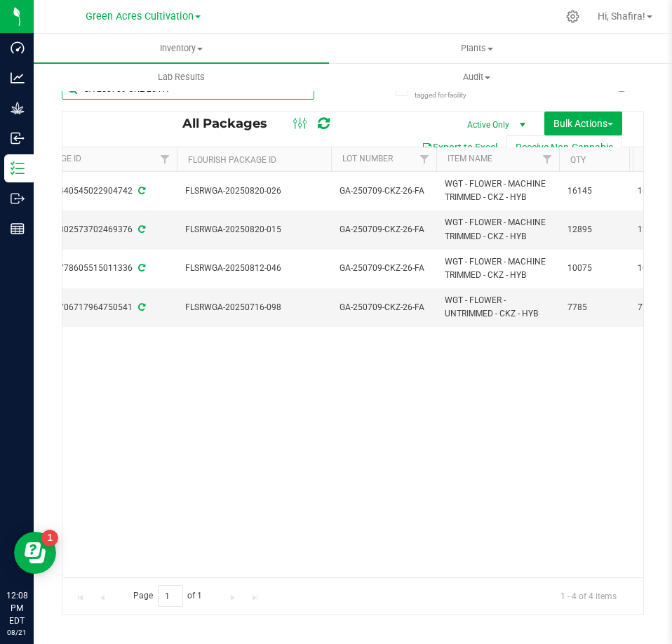
scroll to position [0, 320]
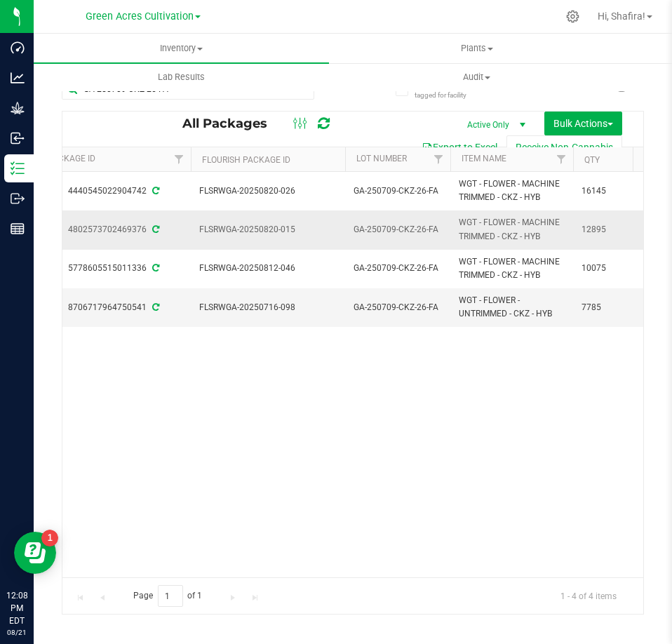
click at [119, 231] on div "4802573702469376" at bounding box center [113, 229] width 158 height 13
copy div "4802573702469376"
click at [257, 231] on span "FLSRWGA-20250820-015" at bounding box center [267, 229] width 137 height 13
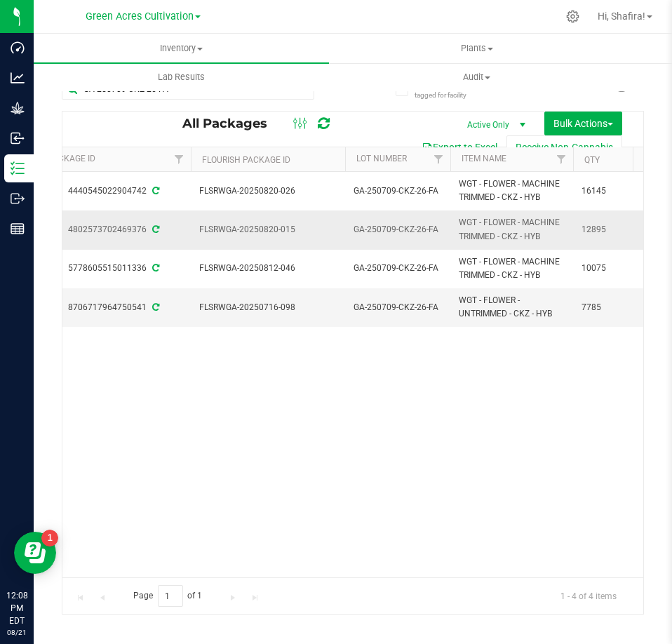
click at [257, 231] on span "FLSRWGA-20250820-015" at bounding box center [267, 229] width 137 height 13
copy tr "FLSRWGA-20250820-015"
click at [117, 226] on div "4802573702469376" at bounding box center [113, 229] width 158 height 13
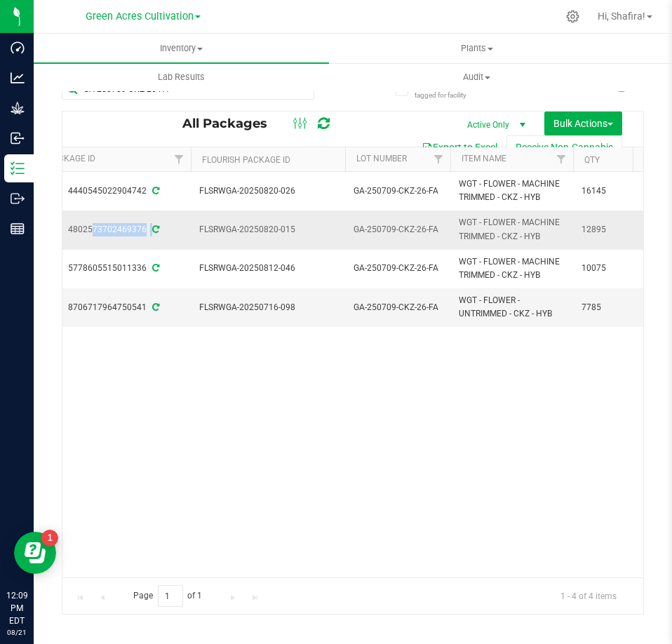
copy div "4802573702469376"
click at [154, 229] on icon at bounding box center [155, 229] width 7 height 8
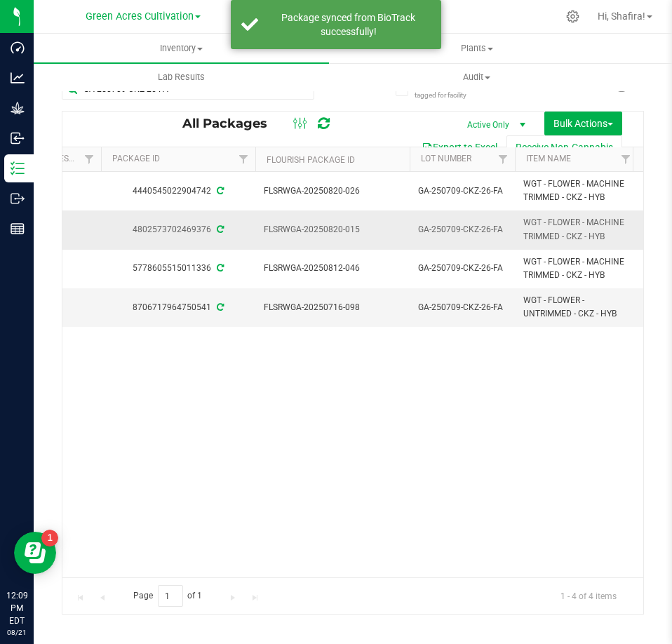
scroll to position [0, 243]
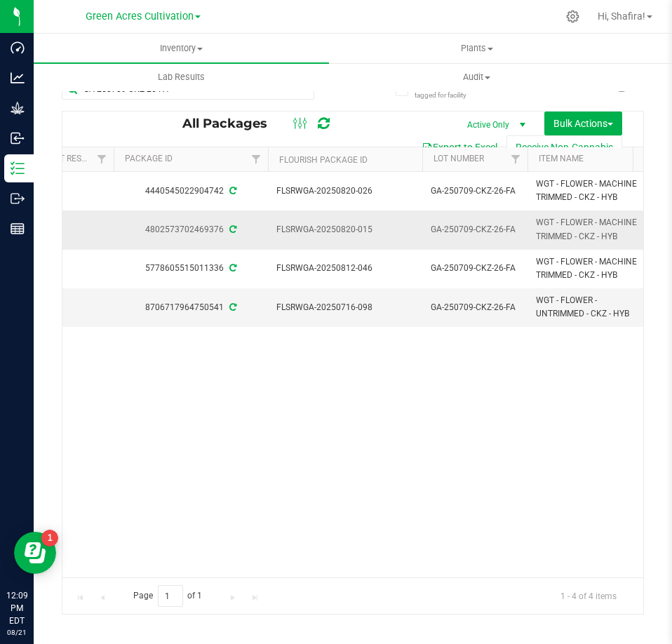
click at [145, 233] on div "4802573702469376" at bounding box center [190, 229] width 158 height 13
copy div "4802573702469376"
click at [326, 122] on icon at bounding box center [324, 123] width 12 height 14
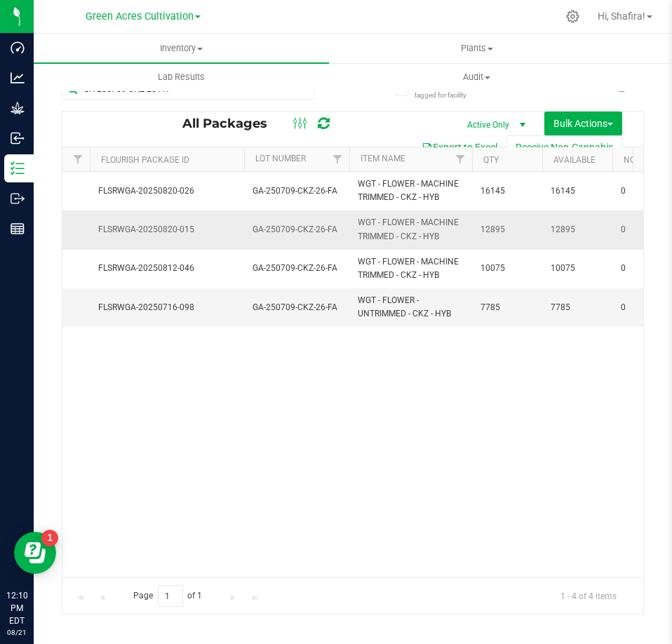
scroll to position [0, 426]
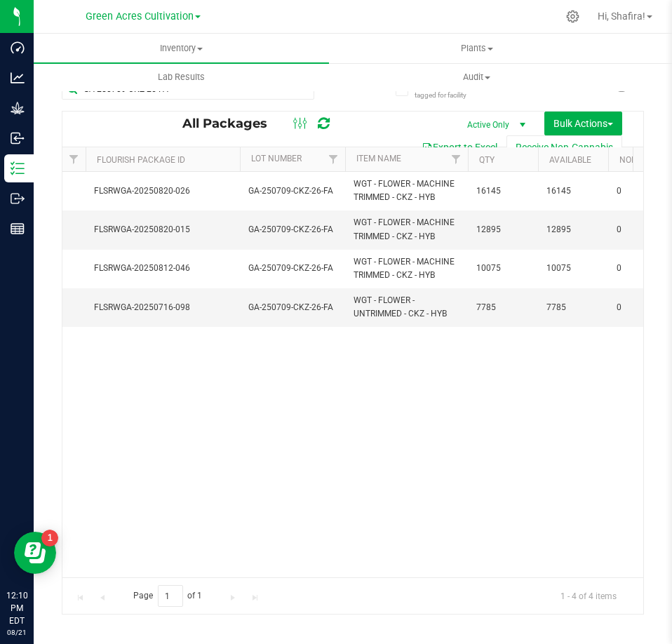
click at [473, 143] on button "Export to Excel" at bounding box center [459, 147] width 94 height 24
